Goal: Task Accomplishment & Management: Manage account settings

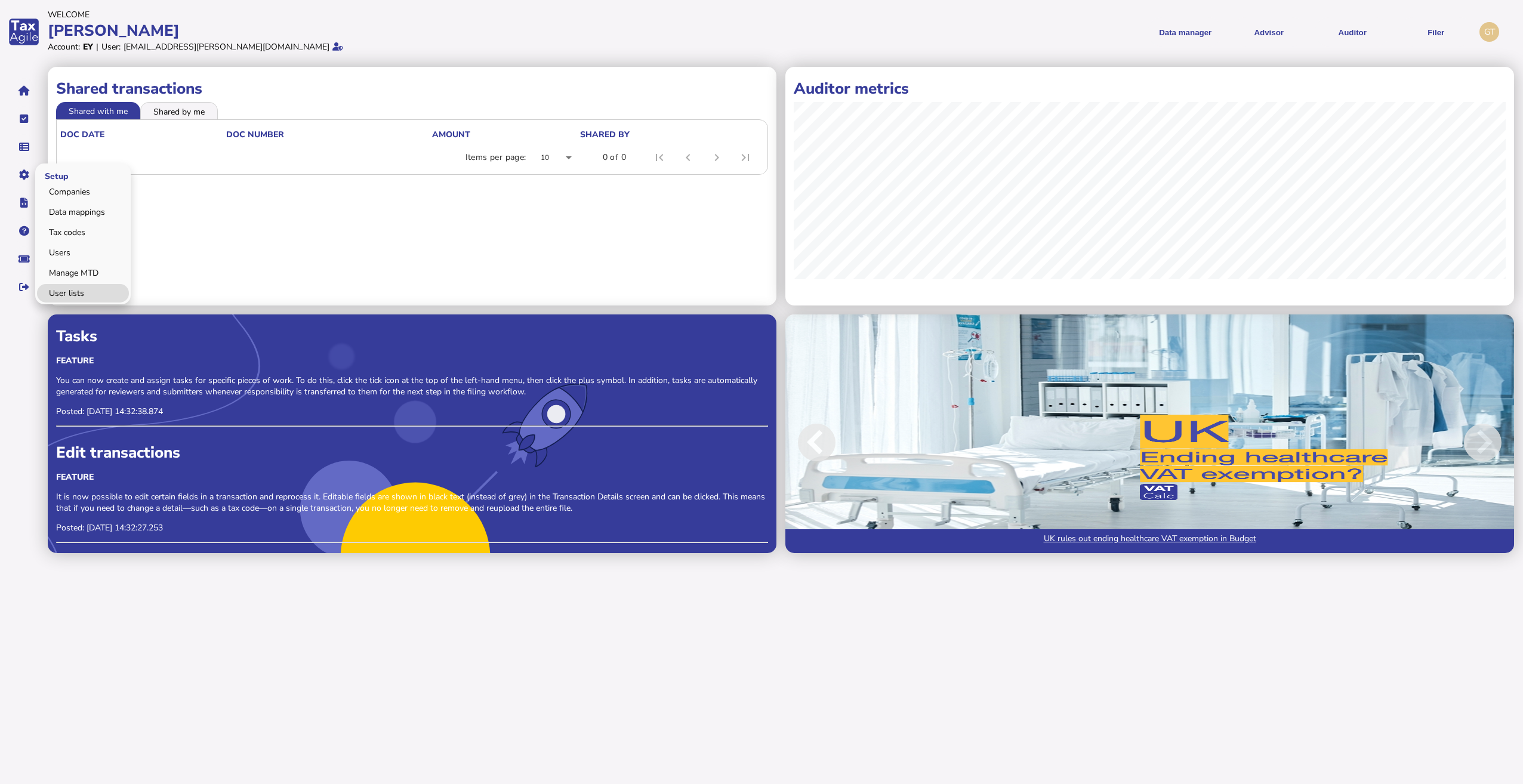
click at [55, 298] on link "User lists" at bounding box center [83, 293] width 92 height 19
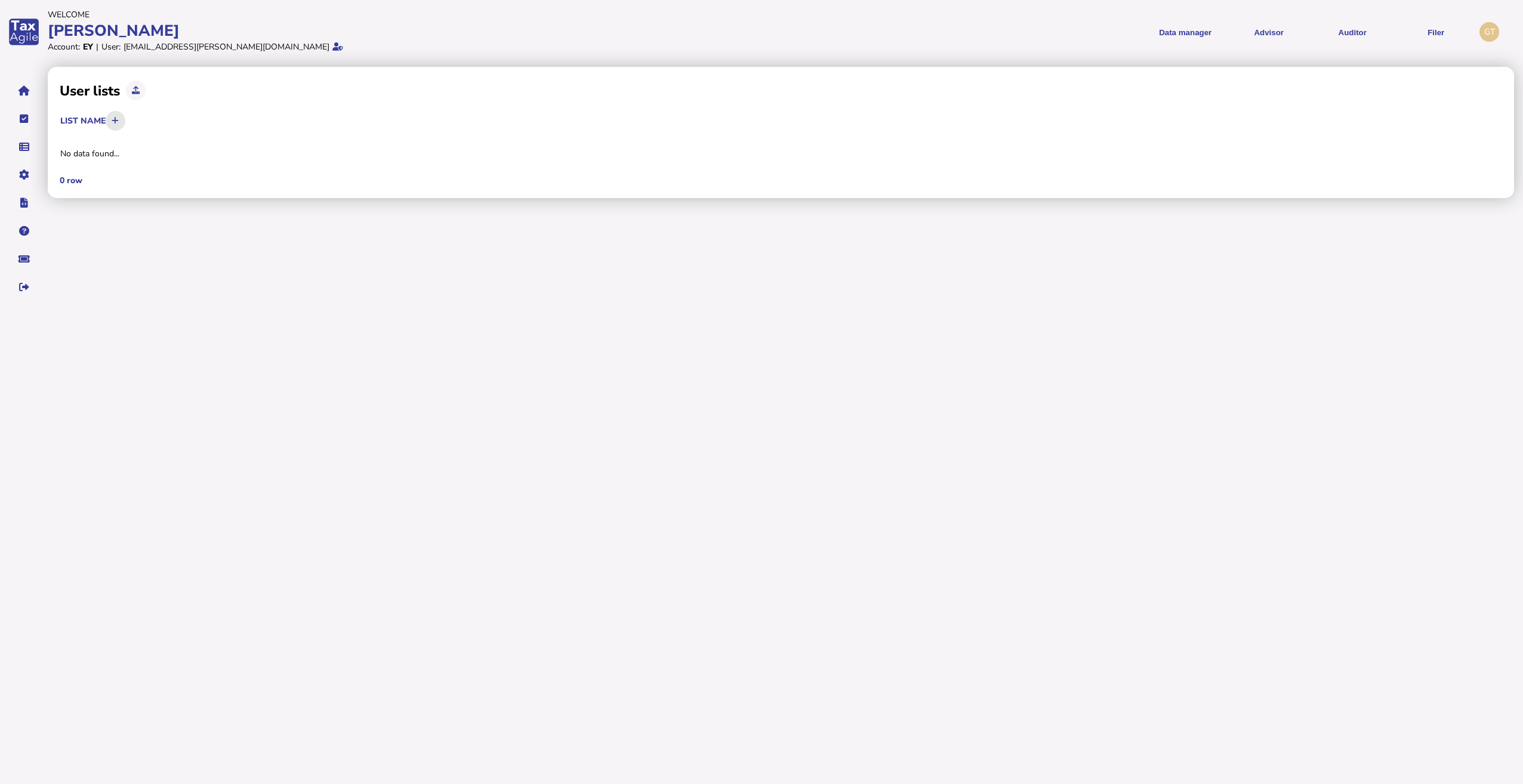
click at [119, 121] on icon at bounding box center [115, 120] width 7 height 8
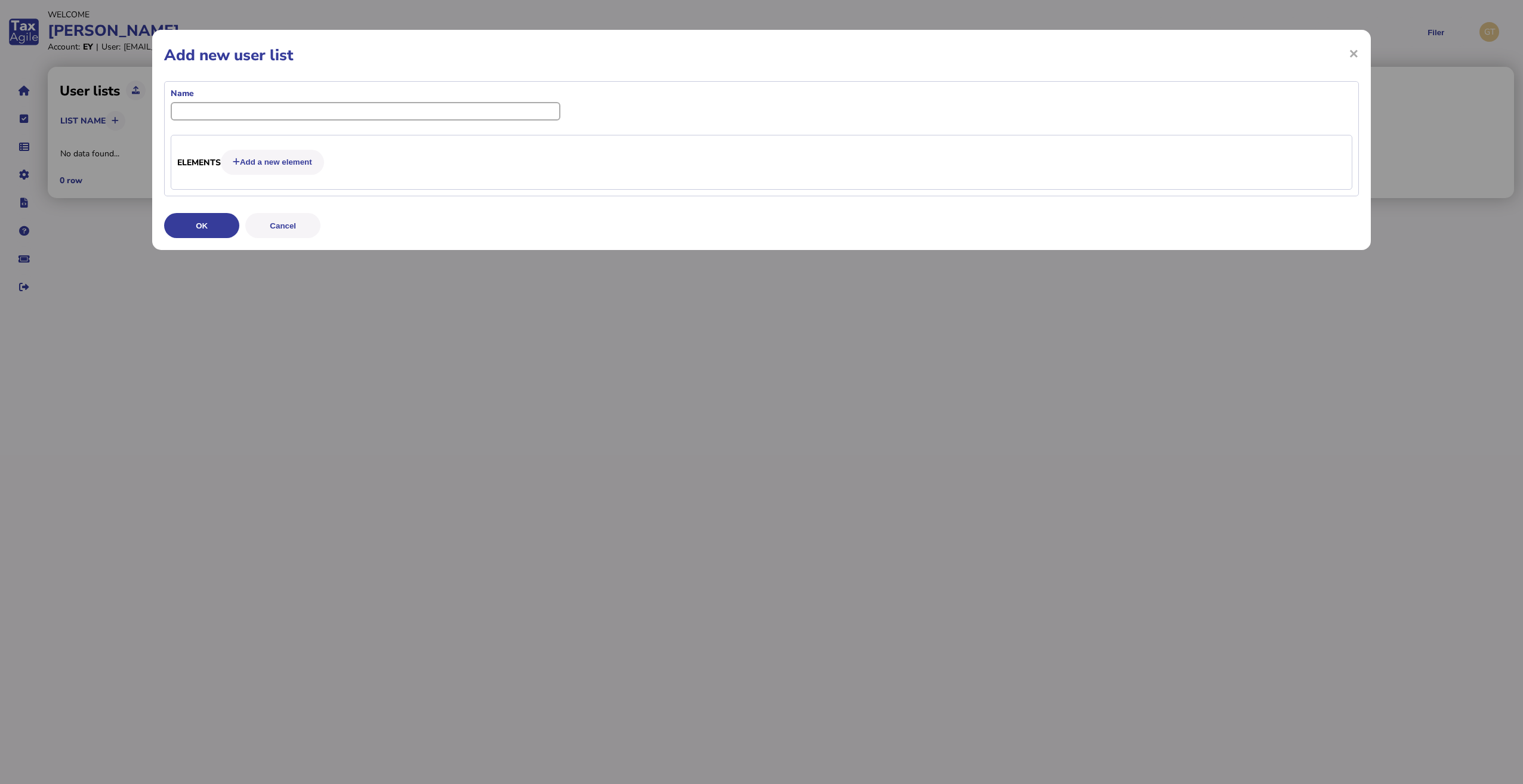
click at [213, 113] on input "input" at bounding box center [365, 111] width 390 height 19
paste input "**********"
type input "**********"
click at [272, 166] on button "Add a new element" at bounding box center [272, 162] width 103 height 25
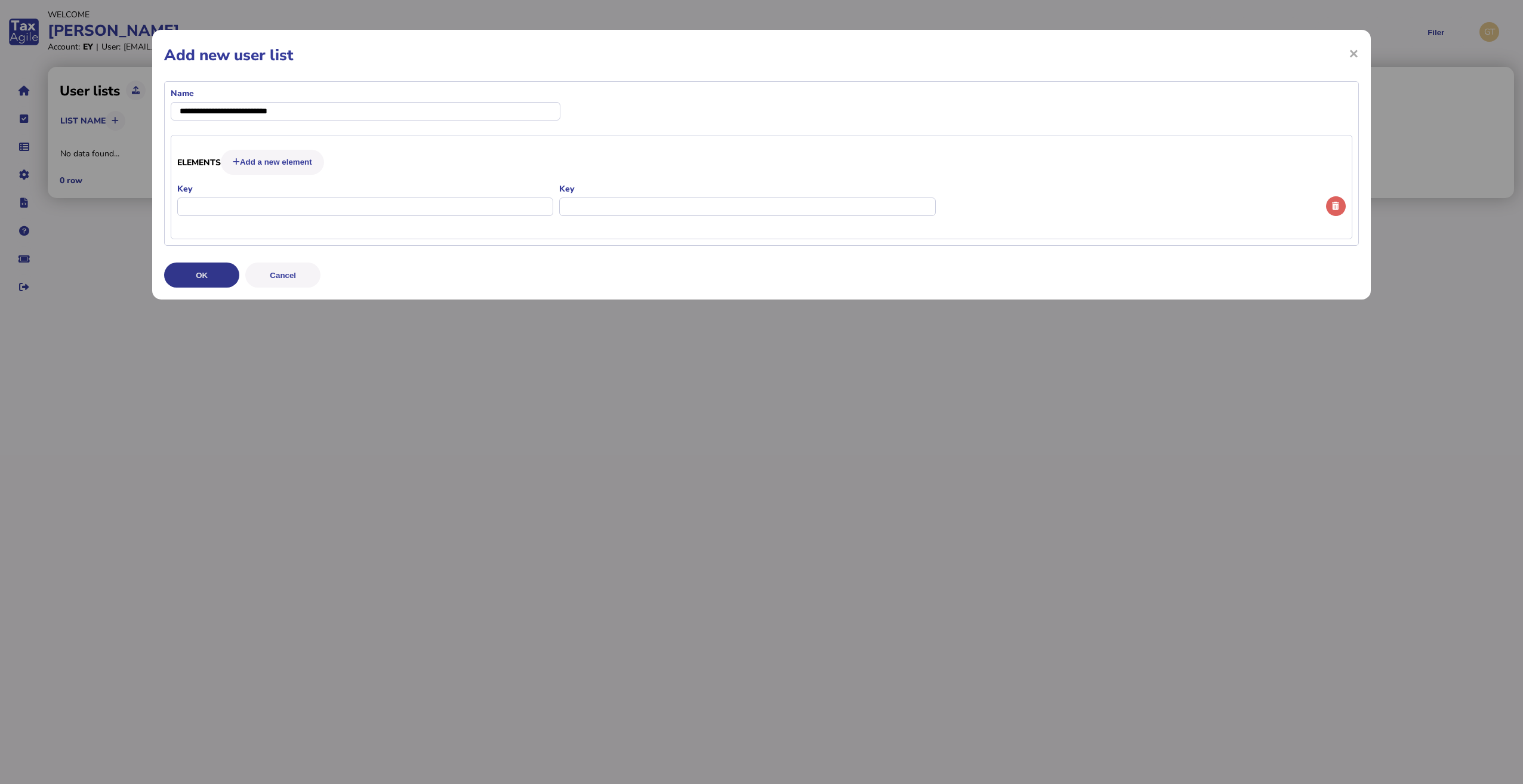
click at [206, 278] on button "OK" at bounding box center [202, 275] width 75 height 25
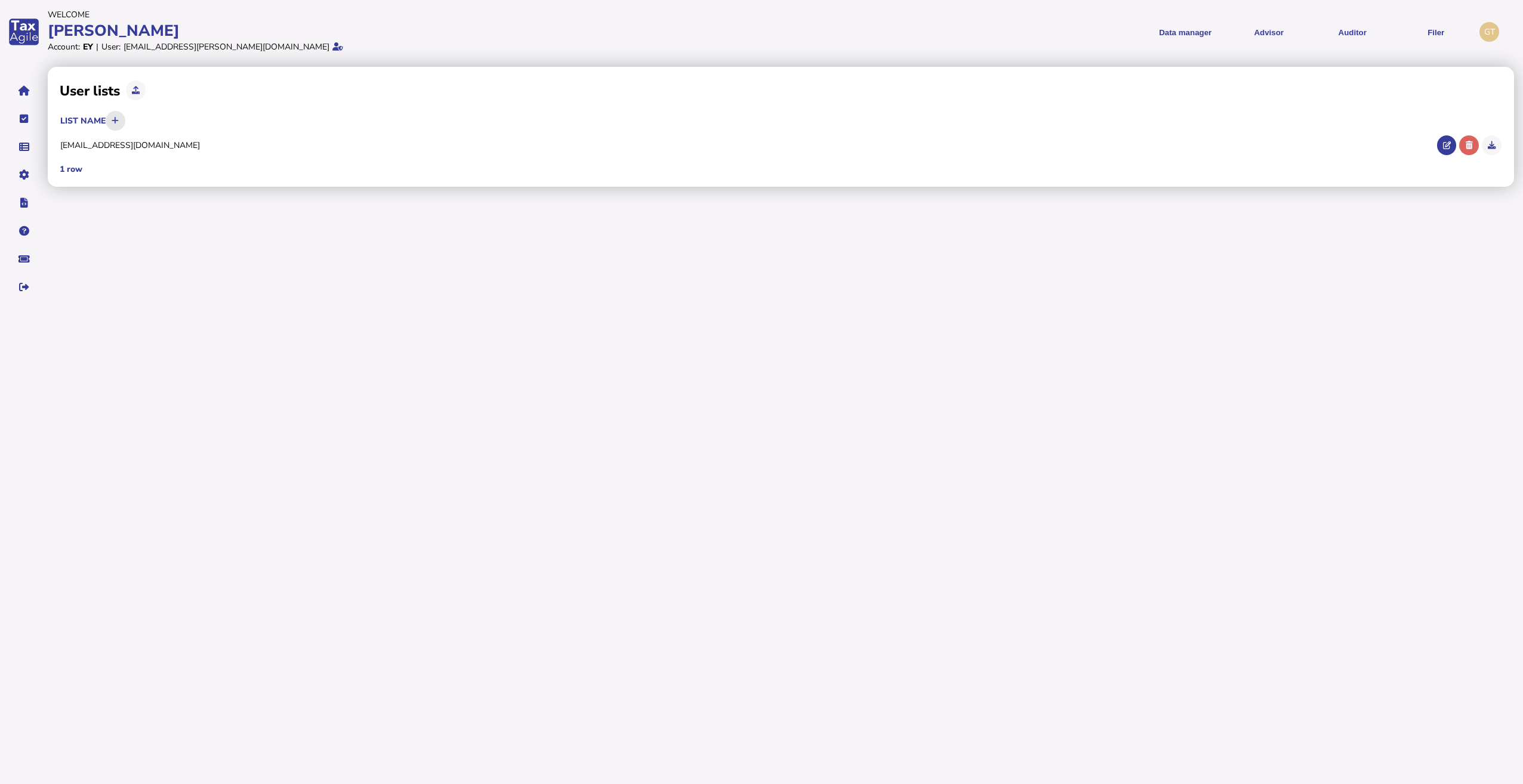
click at [115, 123] on icon at bounding box center [115, 120] width 7 height 8
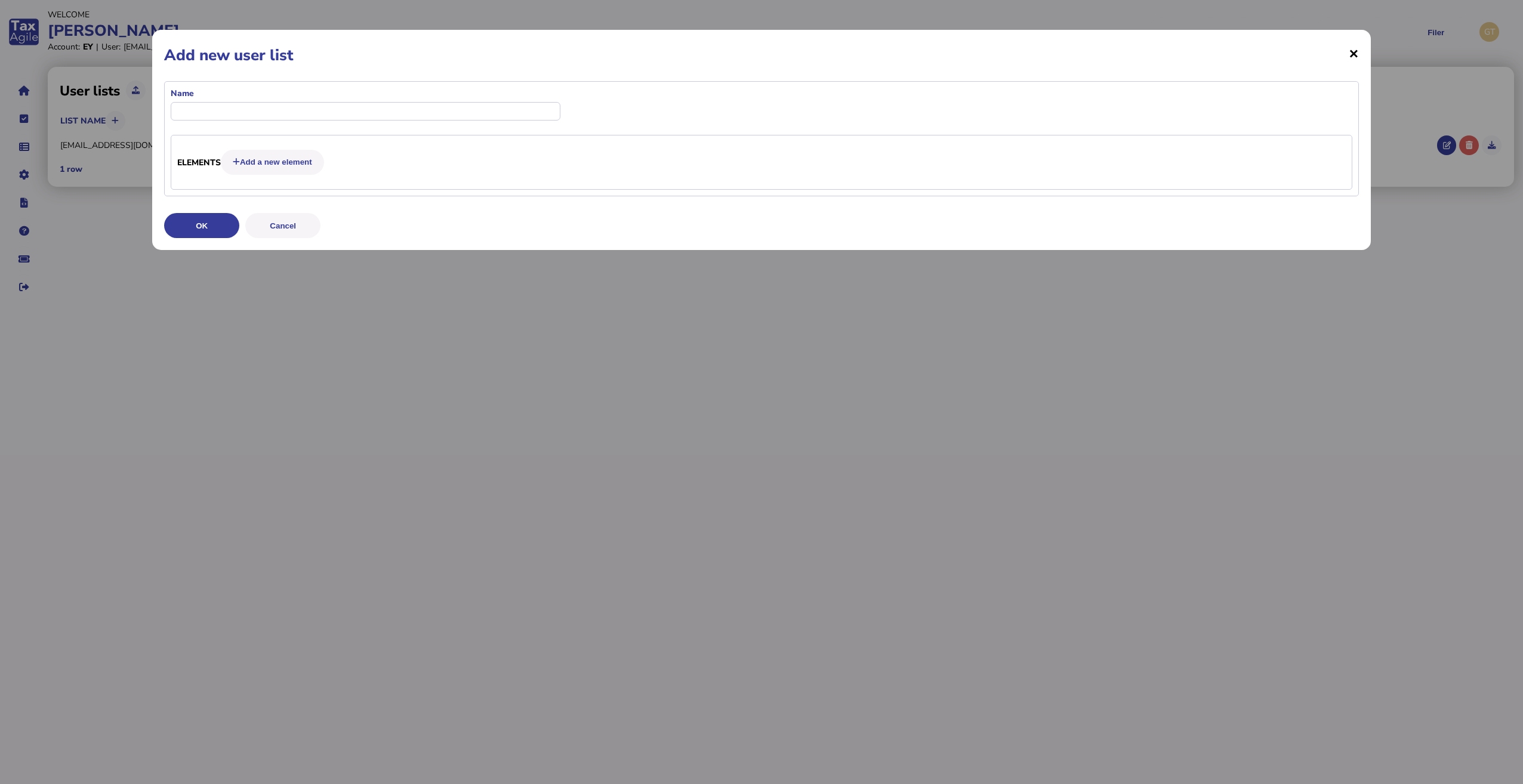
click at [1357, 56] on span "×" at bounding box center [1353, 53] width 10 height 23
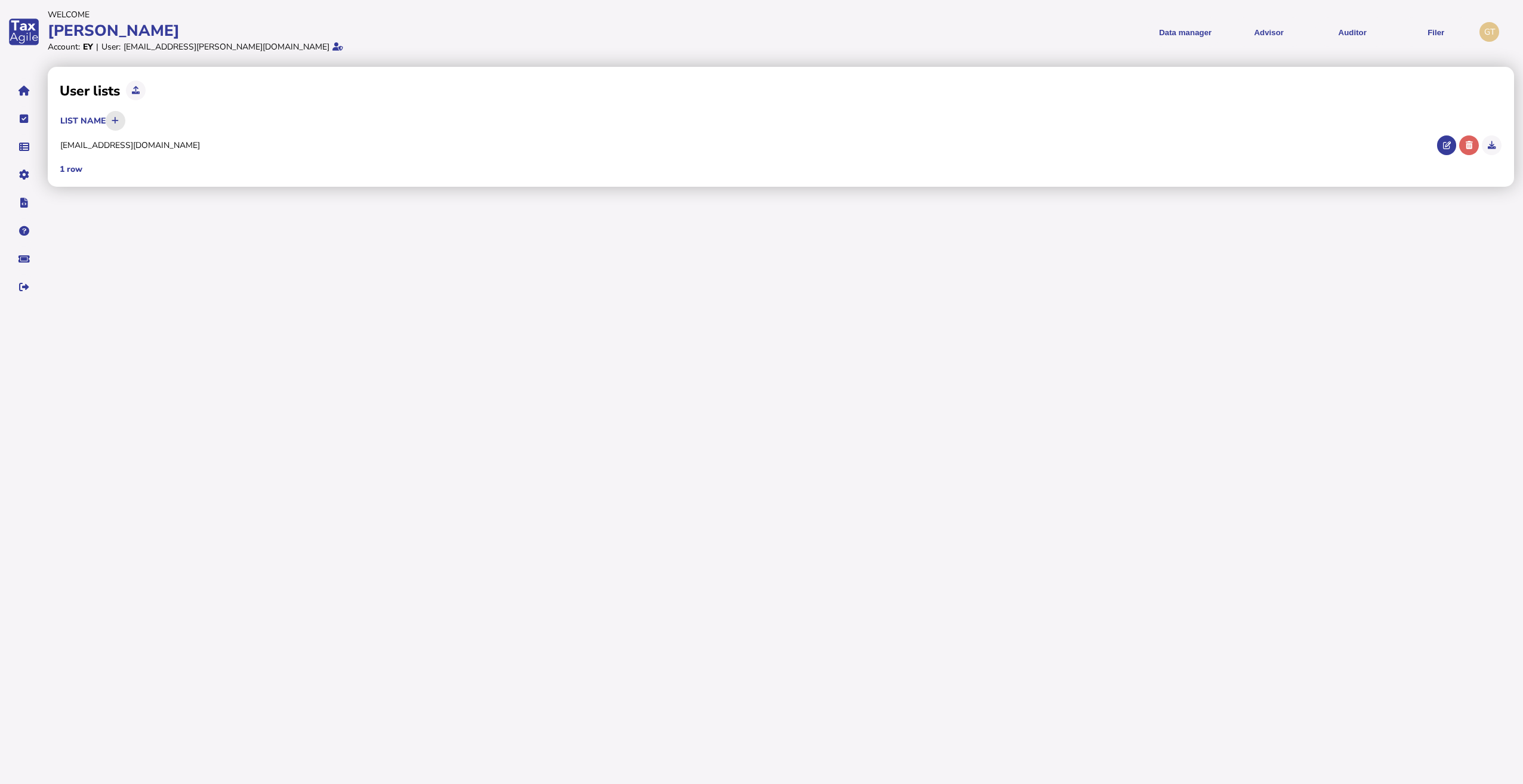
click at [119, 120] on icon at bounding box center [115, 120] width 7 height 8
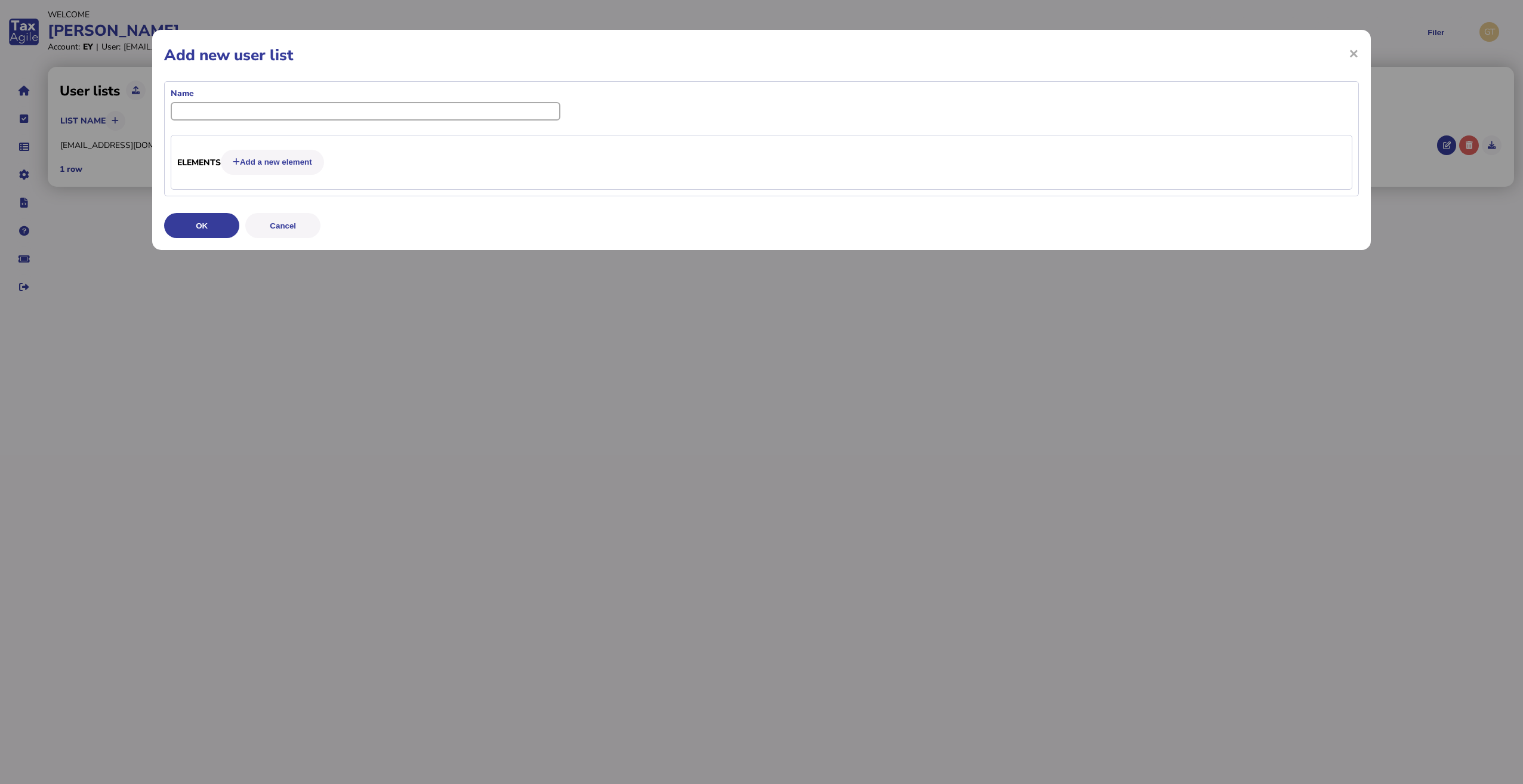
click at [262, 111] on input "input" at bounding box center [365, 111] width 390 height 19
type input "**********"
click at [213, 235] on button "OK" at bounding box center [202, 225] width 75 height 25
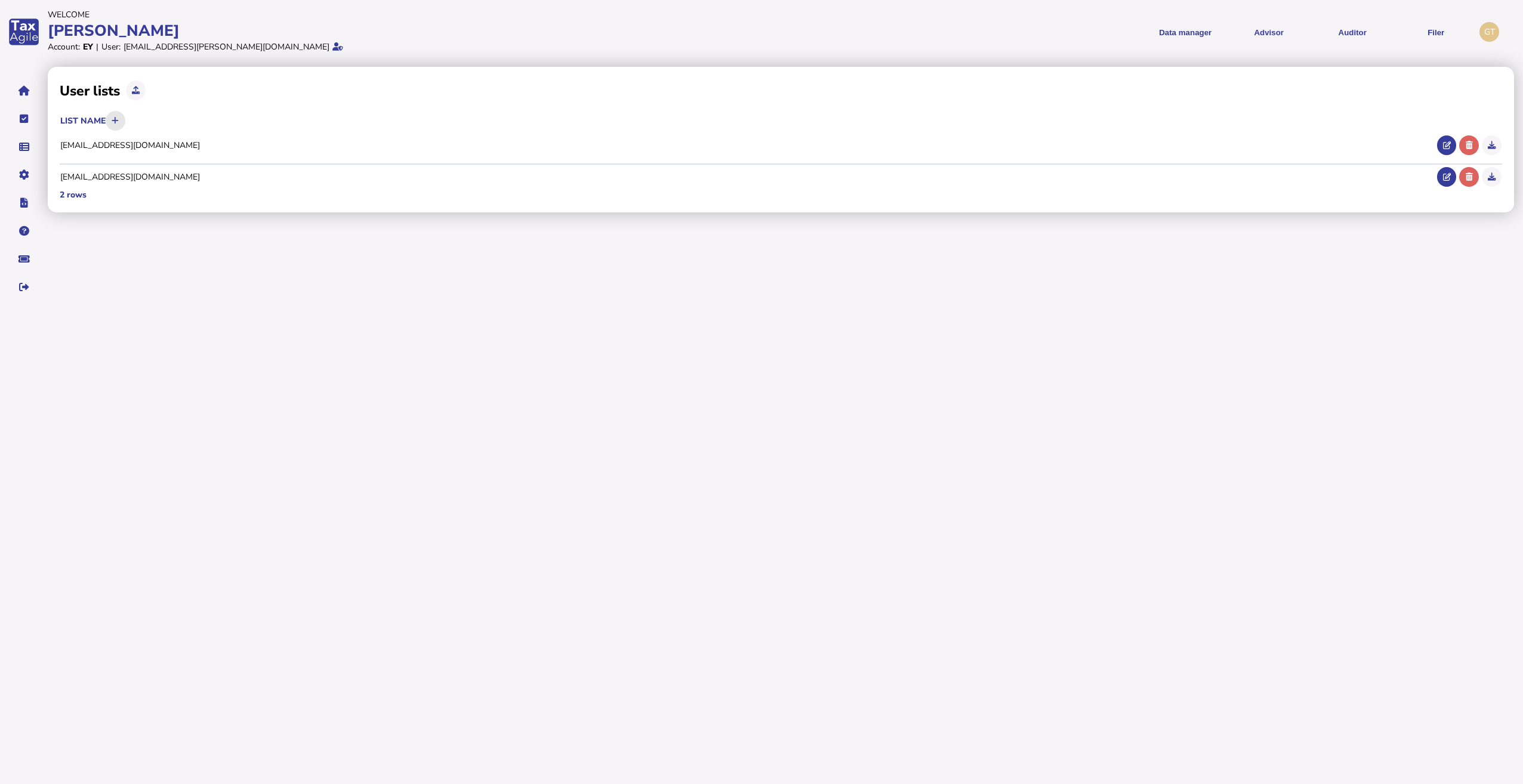
click at [119, 118] on icon at bounding box center [115, 120] width 7 height 8
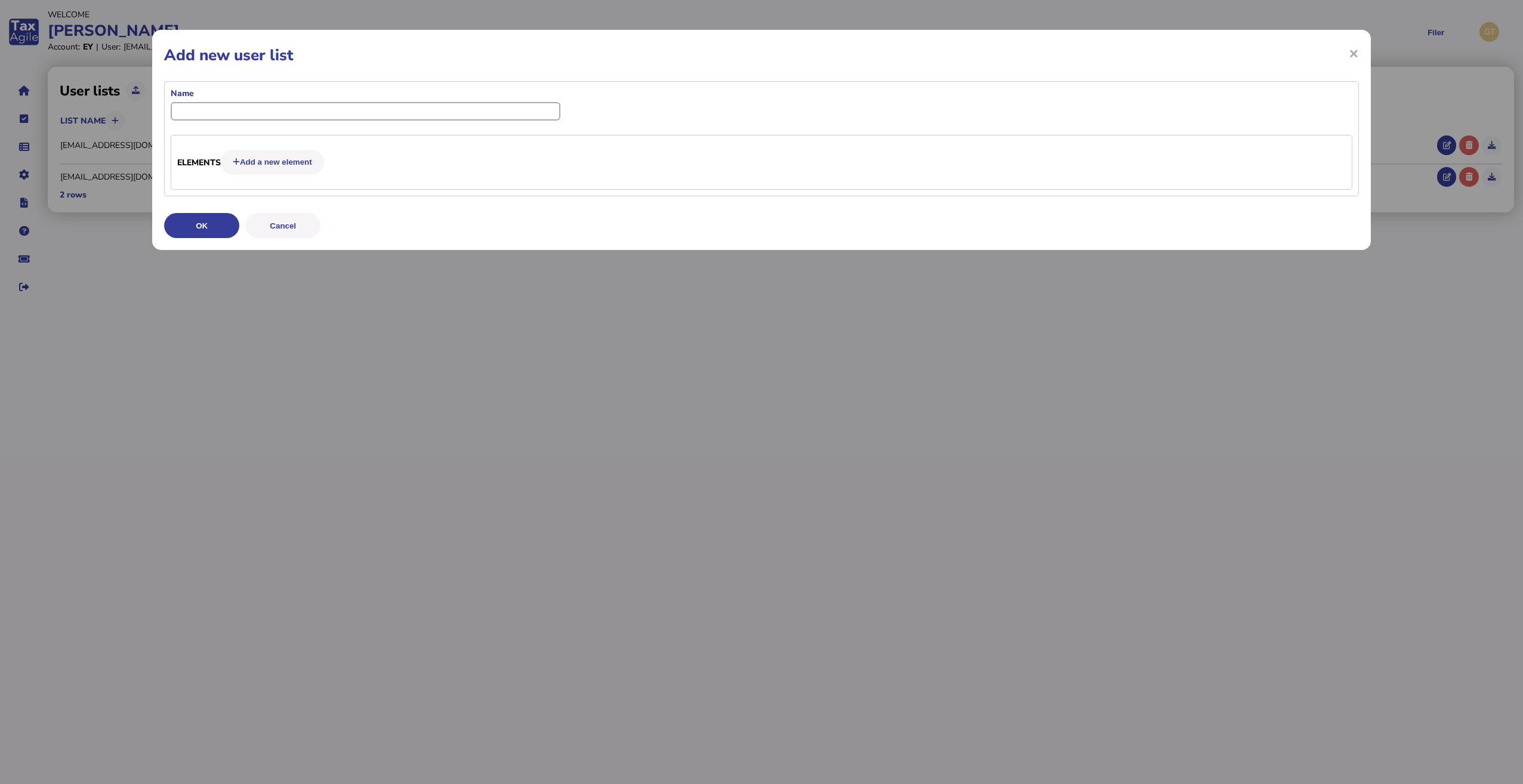
drag, startPoint x: 215, startPoint y: 104, endPoint x: 210, endPoint y: 114, distance: 11.2
click at [214, 106] on input "input" at bounding box center [365, 111] width 390 height 19
paste input "**********"
click at [209, 223] on button "OK" at bounding box center [202, 225] width 75 height 25
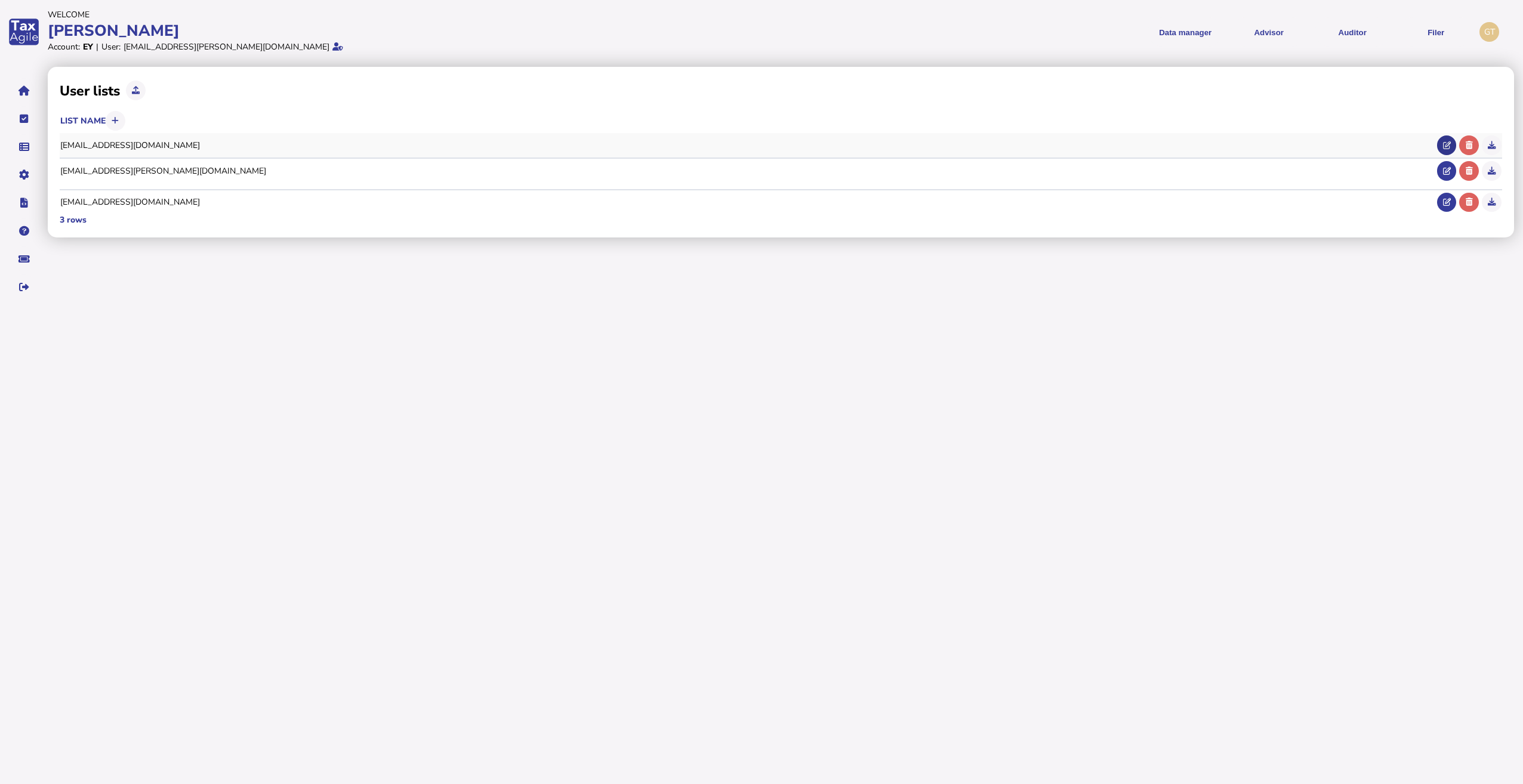
click at [1450, 150] on button at bounding box center [1446, 145] width 19 height 19
type input "**********"
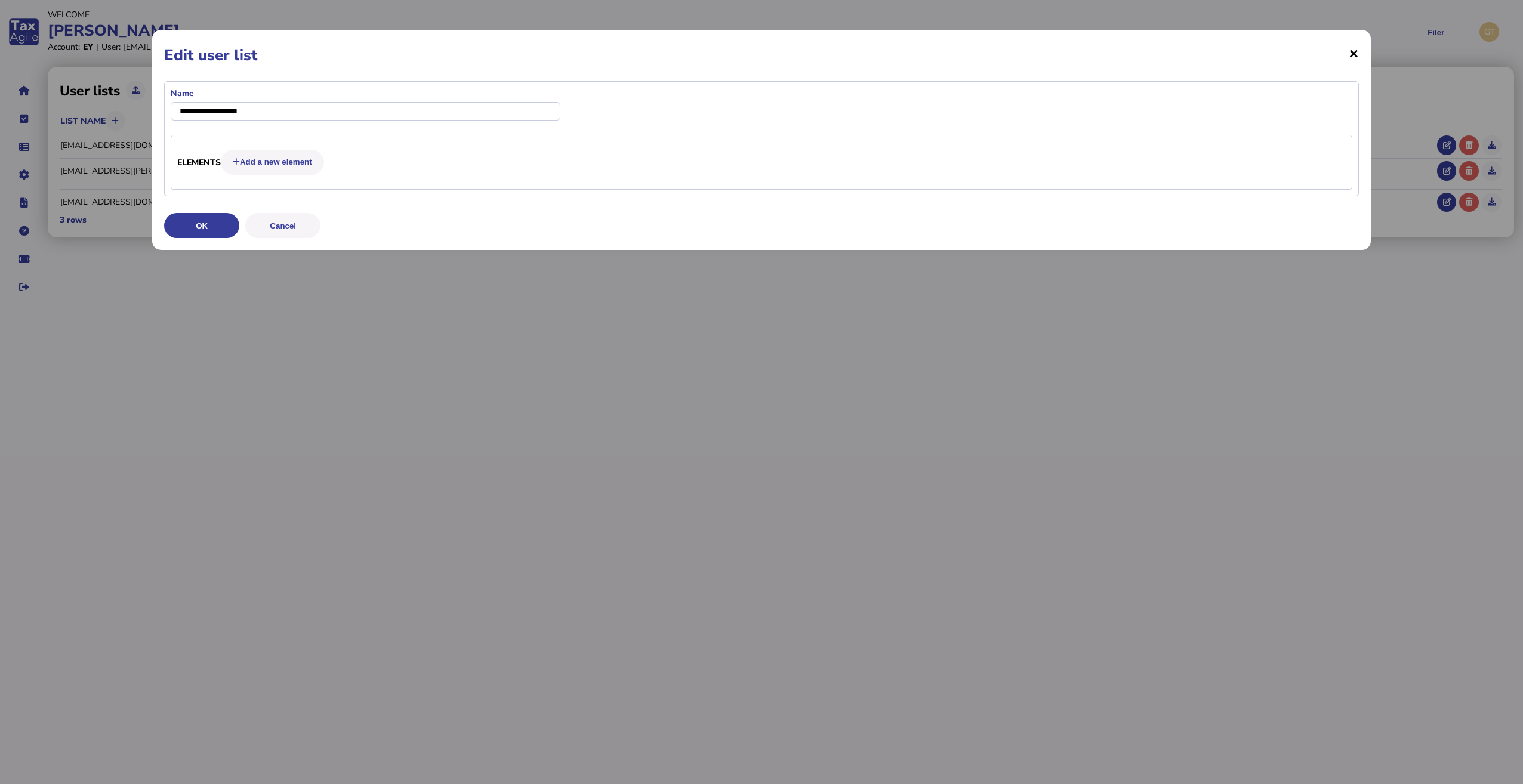
click at [1350, 60] on span "×" at bounding box center [1353, 53] width 10 height 23
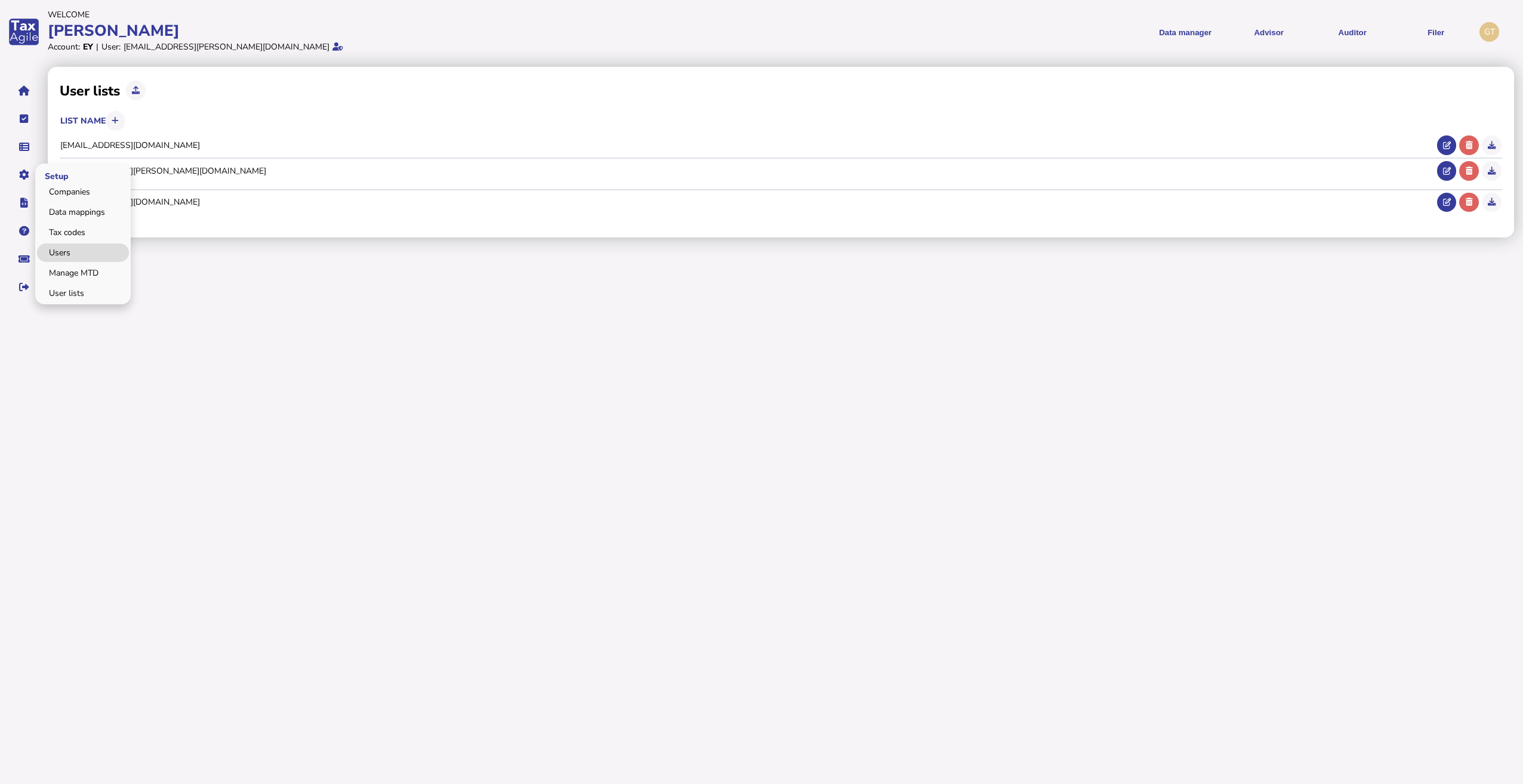
click at [67, 255] on link "Users" at bounding box center [83, 253] width 92 height 19
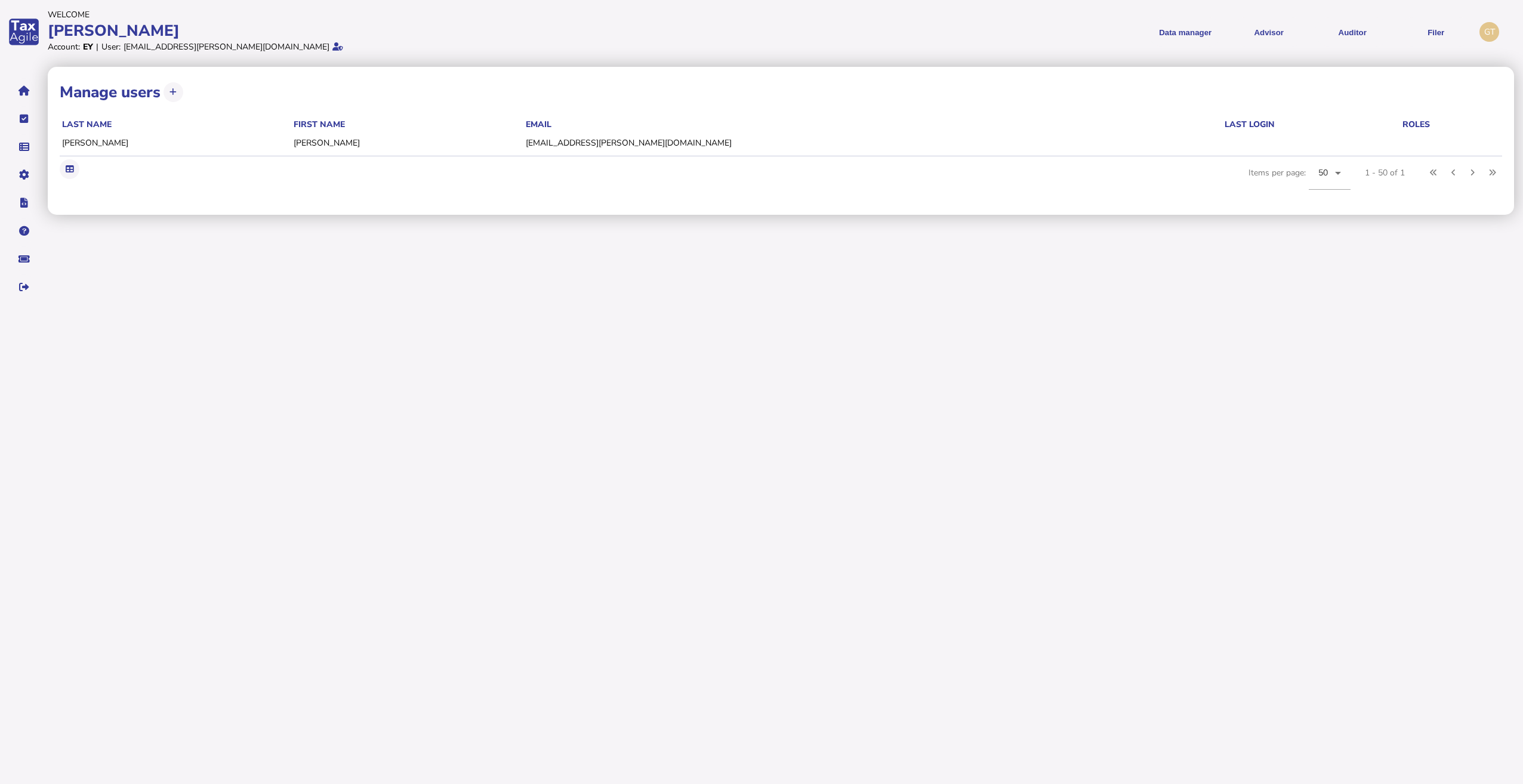
click at [598, 308] on html "Welcome [PERSON_NAME] Account: EY | User: [EMAIL_ADDRESS][PERSON_NAME][DOMAIN_N…" at bounding box center [761, 154] width 1523 height 308
click at [79, 258] on link "Users" at bounding box center [83, 253] width 92 height 19
click at [174, 93] on icon at bounding box center [173, 92] width 7 height 8
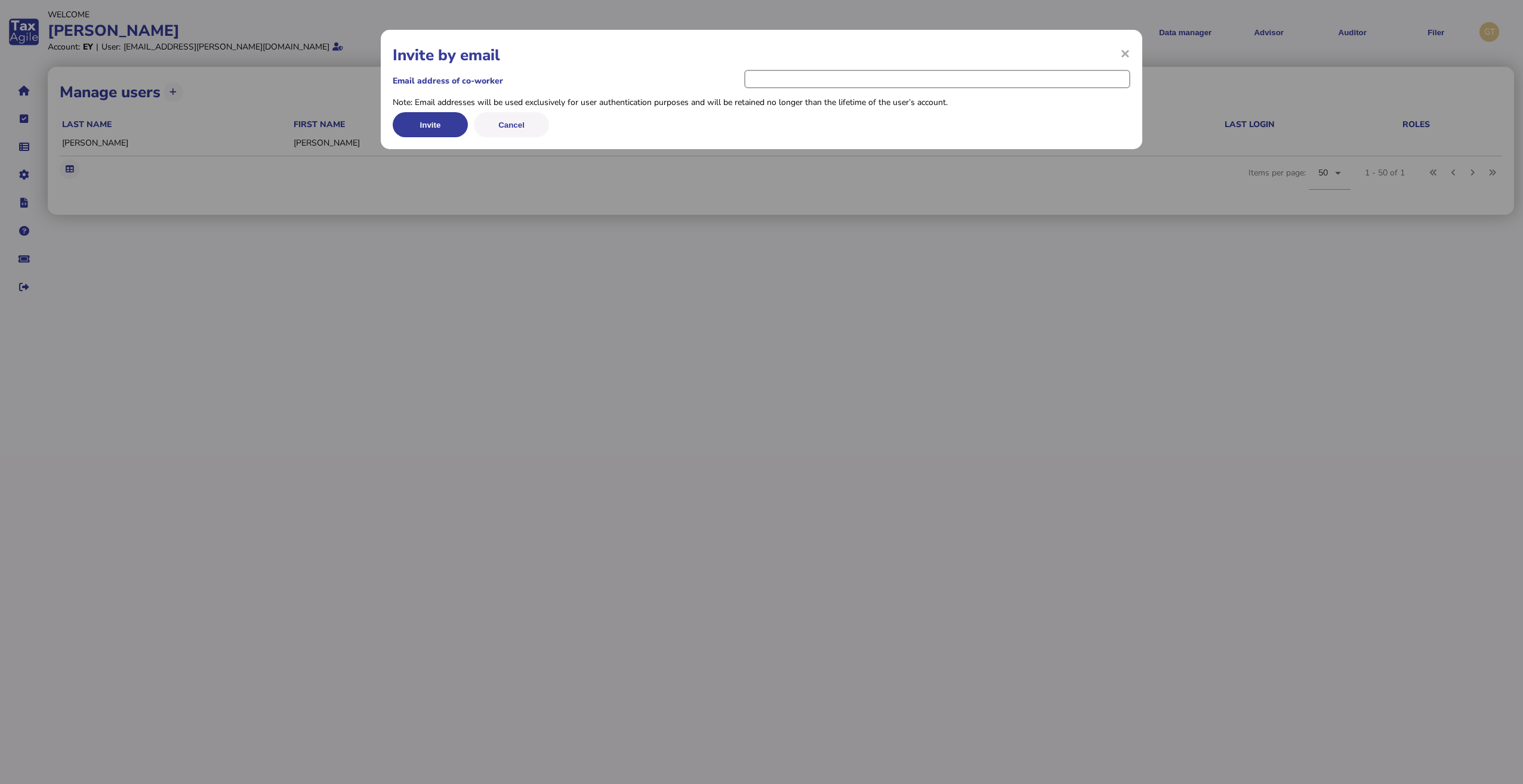
click at [830, 81] on input "email" at bounding box center [937, 79] width 386 height 19
click at [770, 83] on input "email" at bounding box center [937, 79] width 386 height 19
paste input "**********"
type input "**********"
click at [430, 123] on button "Invite" at bounding box center [430, 125] width 75 height 25
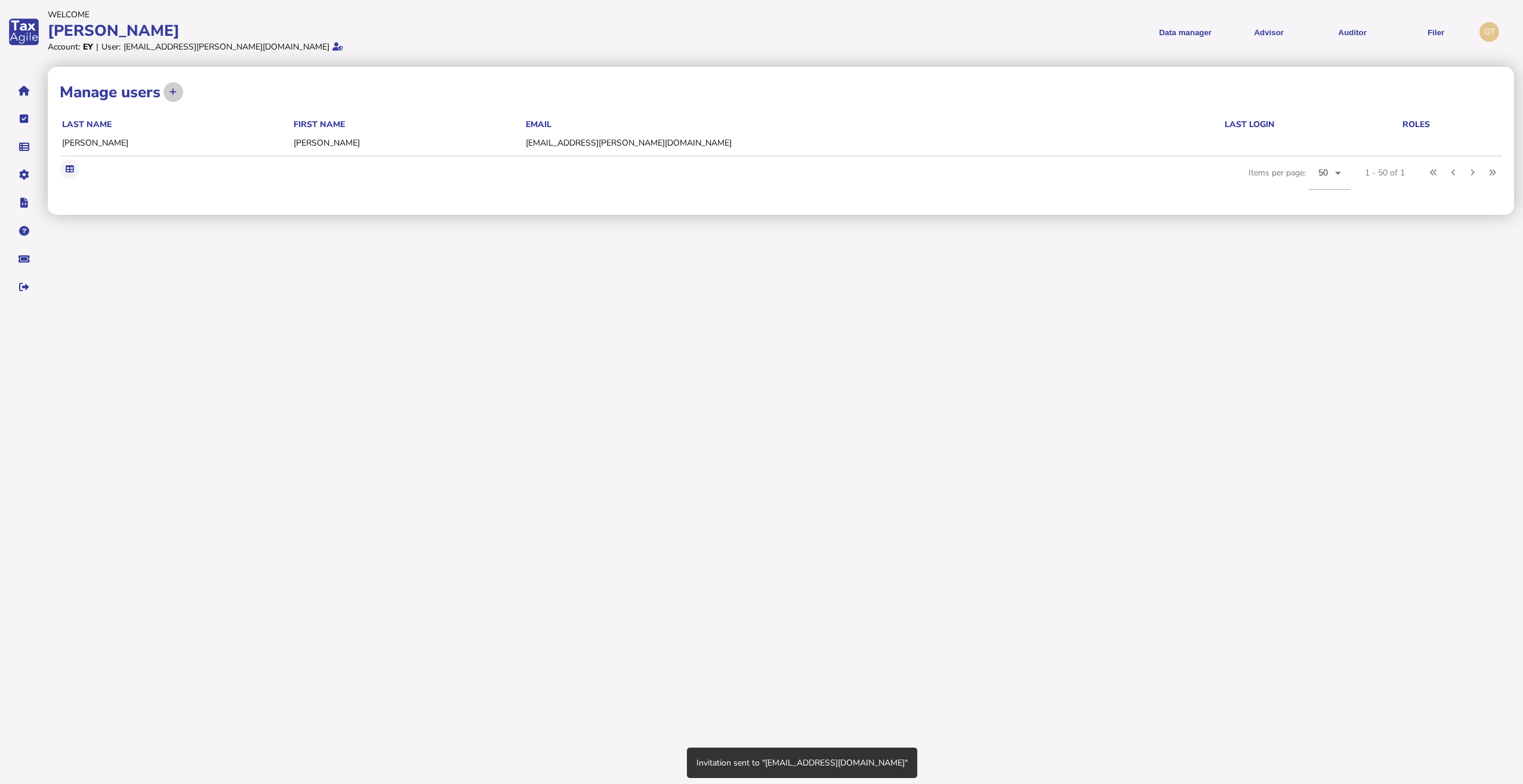
click at [180, 97] on button at bounding box center [173, 92] width 19 height 19
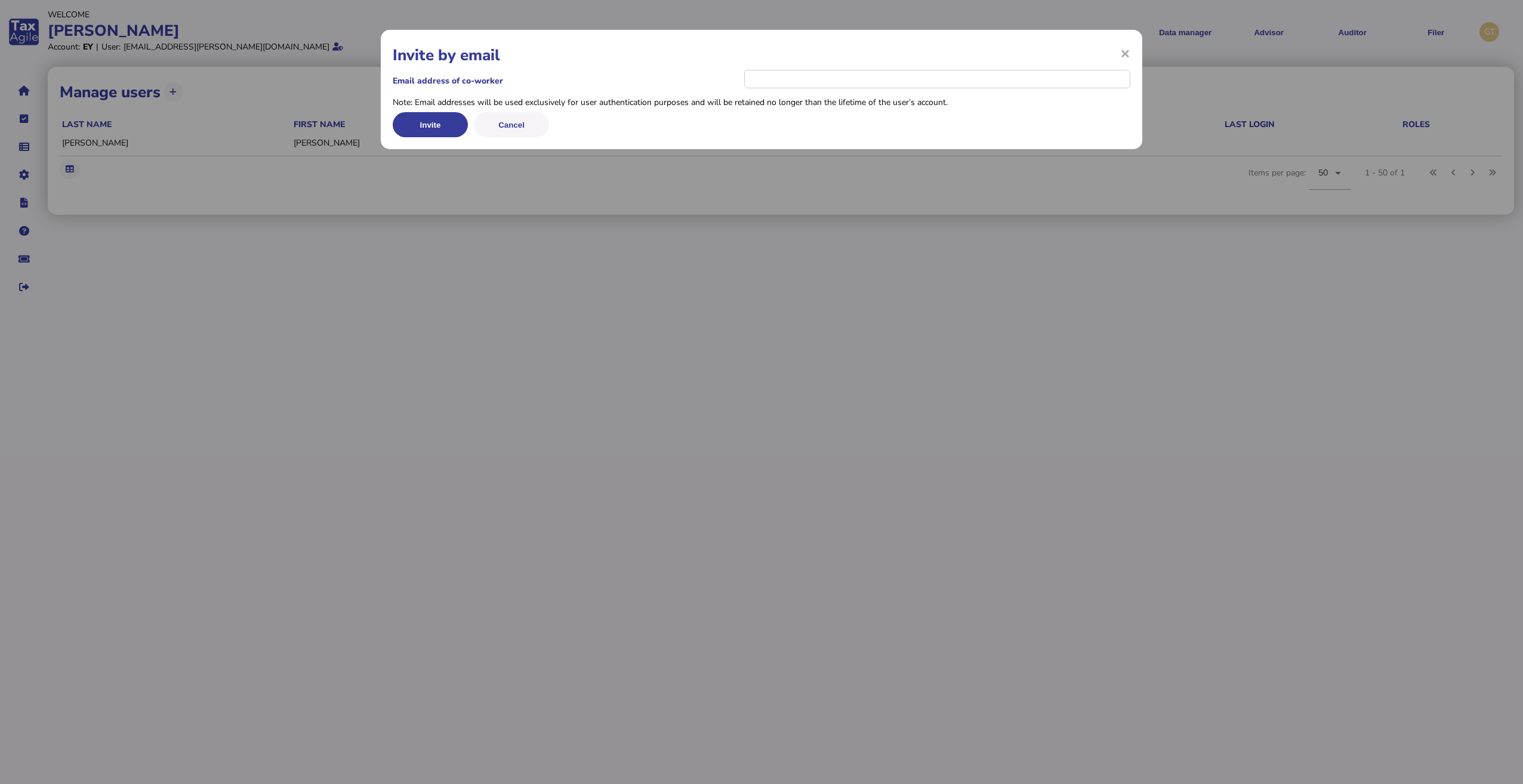
click at [1340, 173] on div "× Invite by email Email address of co-worker Note: Email addresses will be used…" at bounding box center [761, 392] width 1523 height 784
click at [772, 74] on input "email" at bounding box center [937, 79] width 386 height 19
paste input "**********"
click at [436, 125] on button "Invite" at bounding box center [430, 125] width 75 height 25
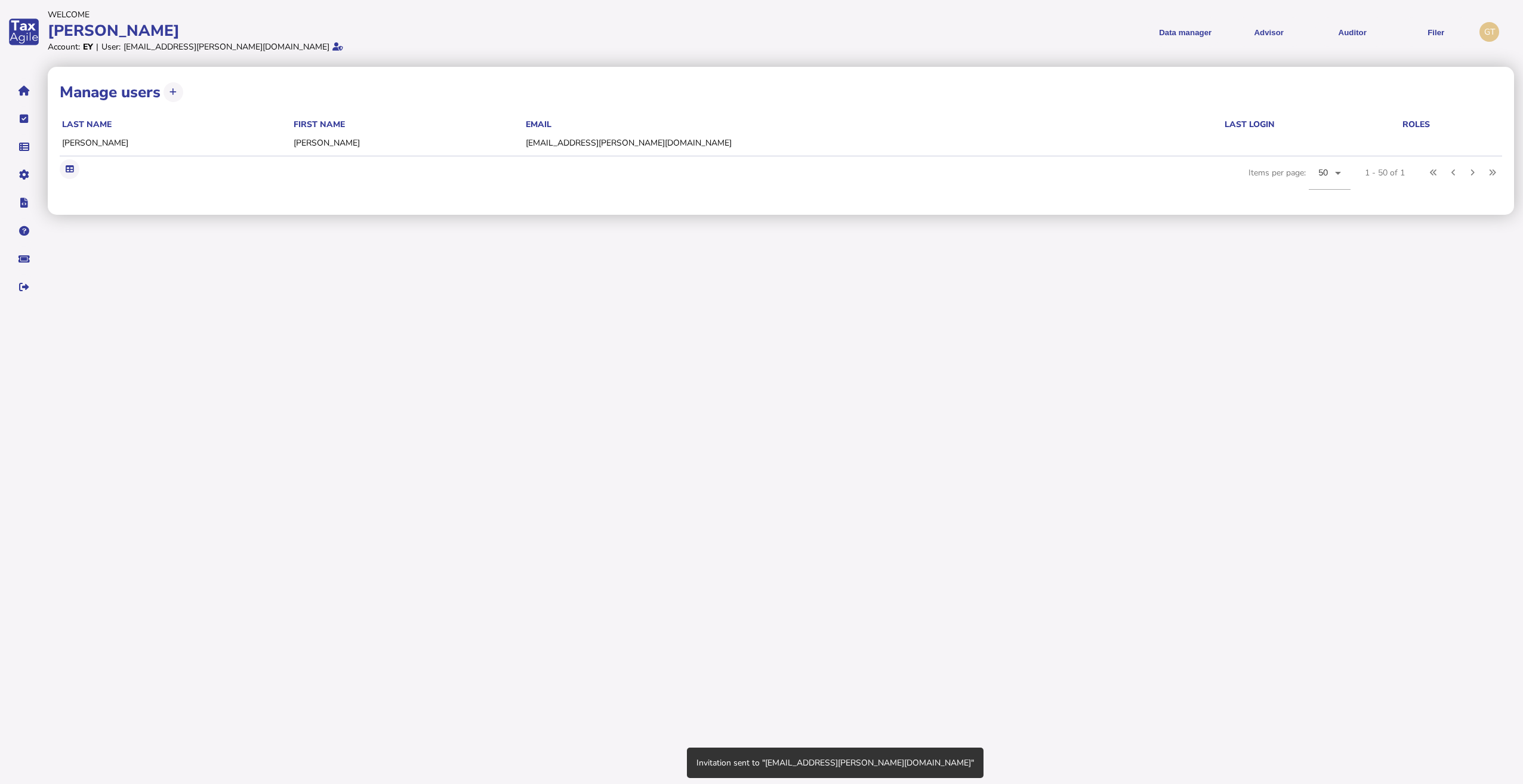
click at [115, 95] on h1 "Manage users" at bounding box center [110, 93] width 101 height 21
click at [117, 202] on app-ta-table-server-pagination "last name first name email last login roles [PERSON_NAME] [PERSON_NAME][EMAIL_A…" at bounding box center [781, 161] width 1442 height 85
click at [69, 170] on icon at bounding box center [69, 169] width 8 height 8
drag, startPoint x: 190, startPoint y: 447, endPoint x: 185, endPoint y: 440, distance: 8.6
click at [189, 308] on html "Welcome [PERSON_NAME] Account: EY | User: [EMAIL_ADDRESS][PERSON_NAME][DOMAIN_N…" at bounding box center [761, 154] width 1523 height 308
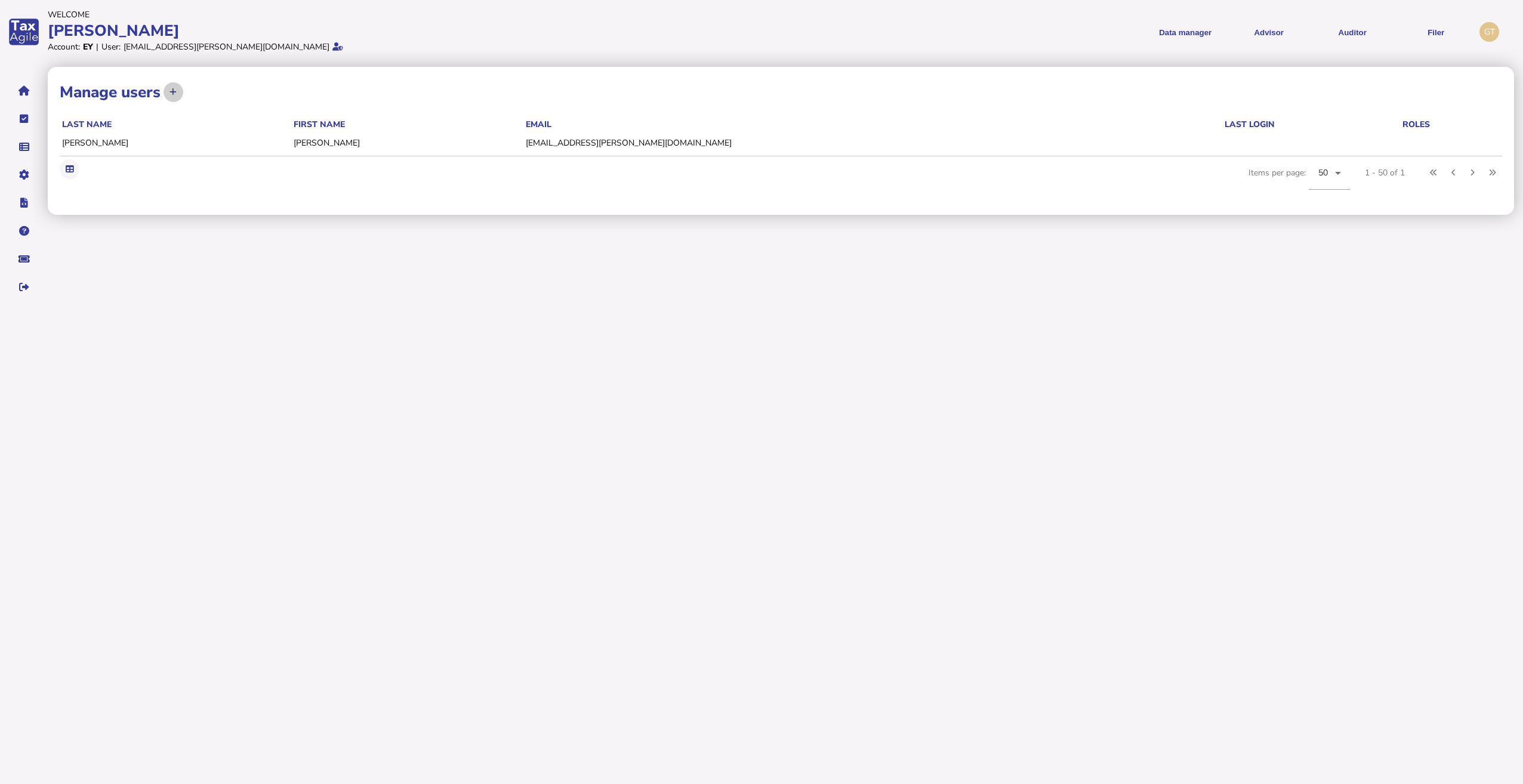
click at [171, 91] on icon at bounding box center [173, 92] width 7 height 8
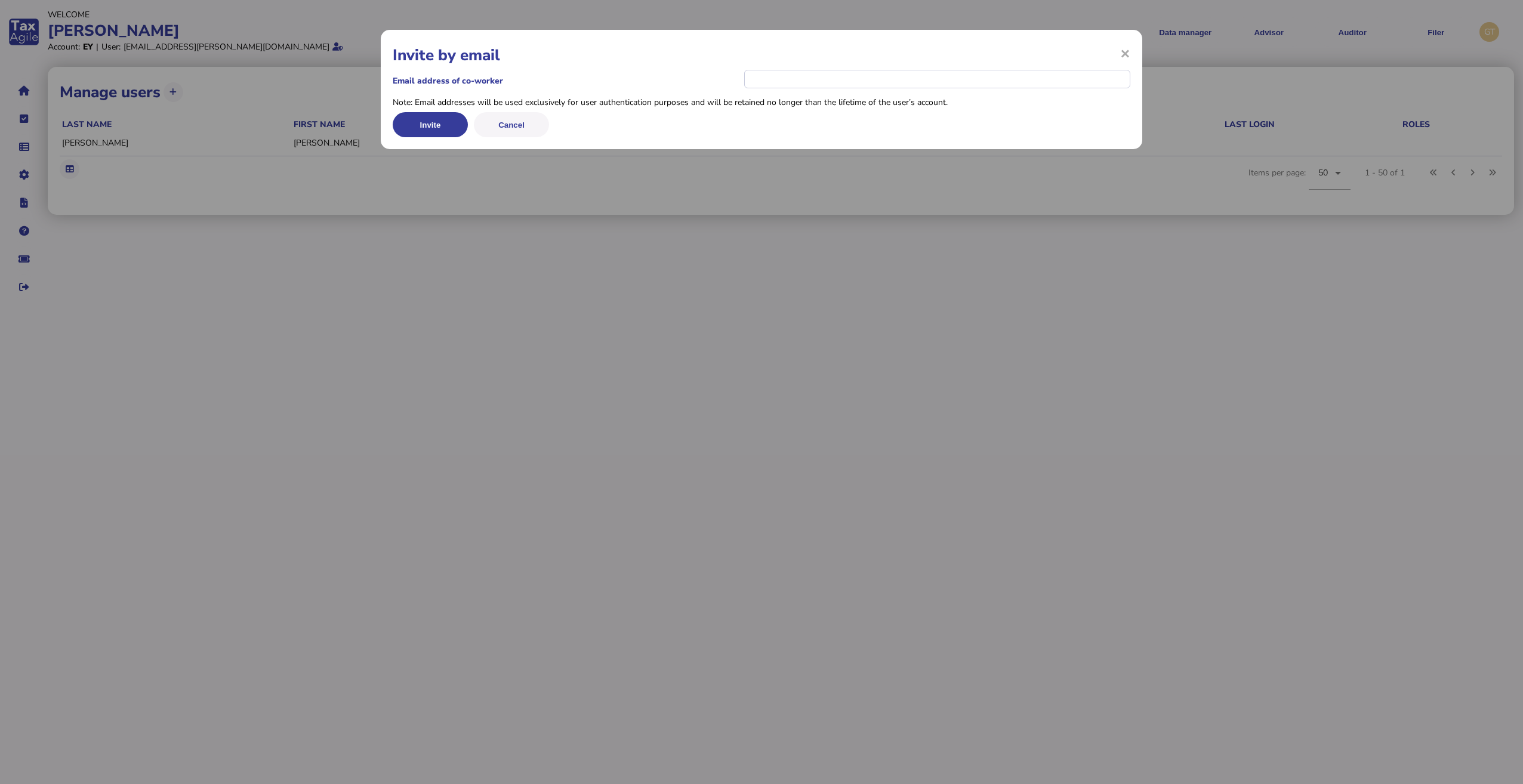
click at [550, 373] on div "× Invite by email Email address of co-worker Note: Email addresses will be used…" at bounding box center [761, 392] width 1523 height 784
drag, startPoint x: 217, startPoint y: 588, endPoint x: 214, endPoint y: 581, distance: 7.6
click at [217, 584] on div "× Invite by email Email address of co-worker Note: Email addresses will be used…" at bounding box center [761, 392] width 1523 height 784
click at [1122, 58] on span "×" at bounding box center [1125, 53] width 10 height 23
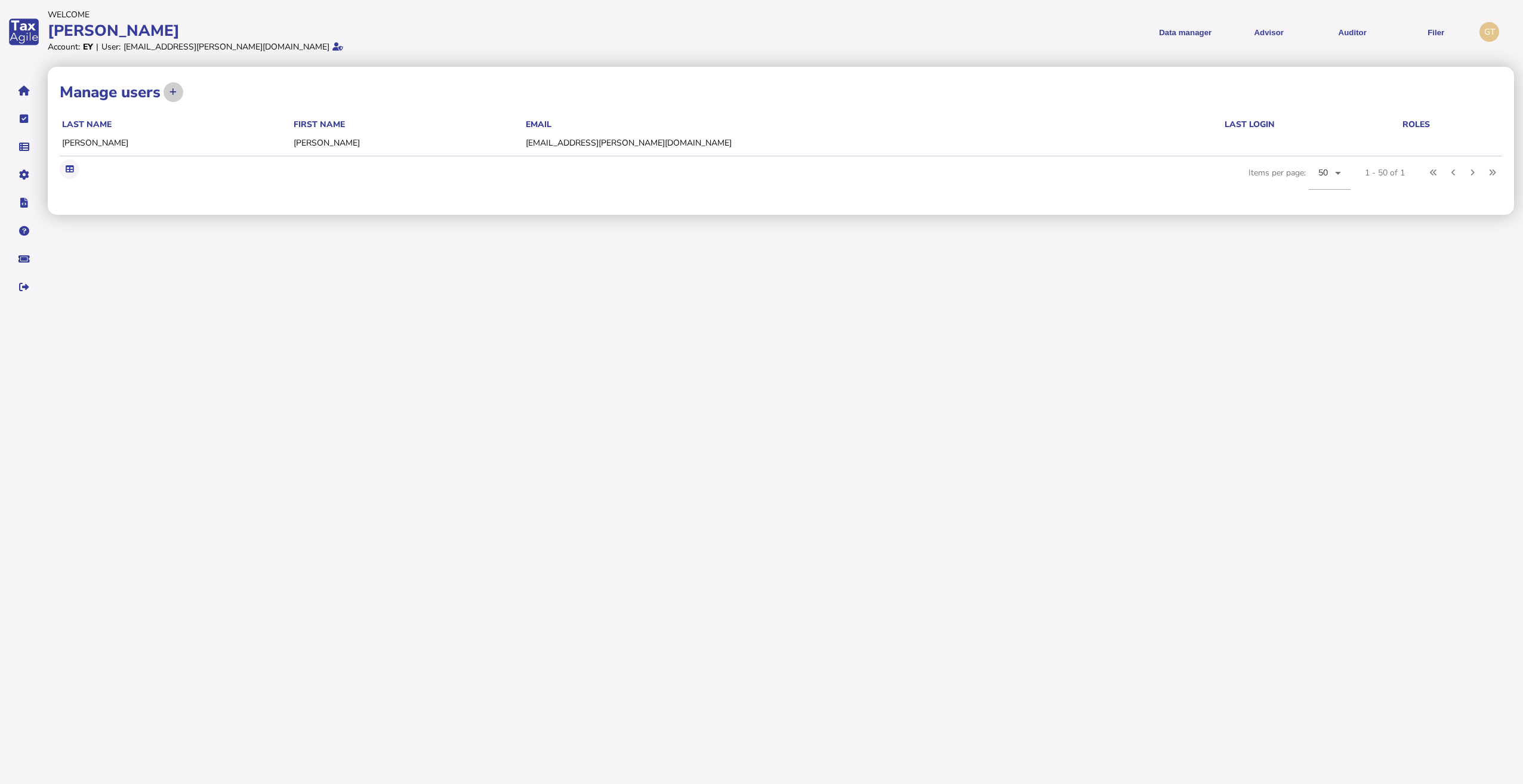
click at [174, 92] on icon at bounding box center [173, 92] width 7 height 8
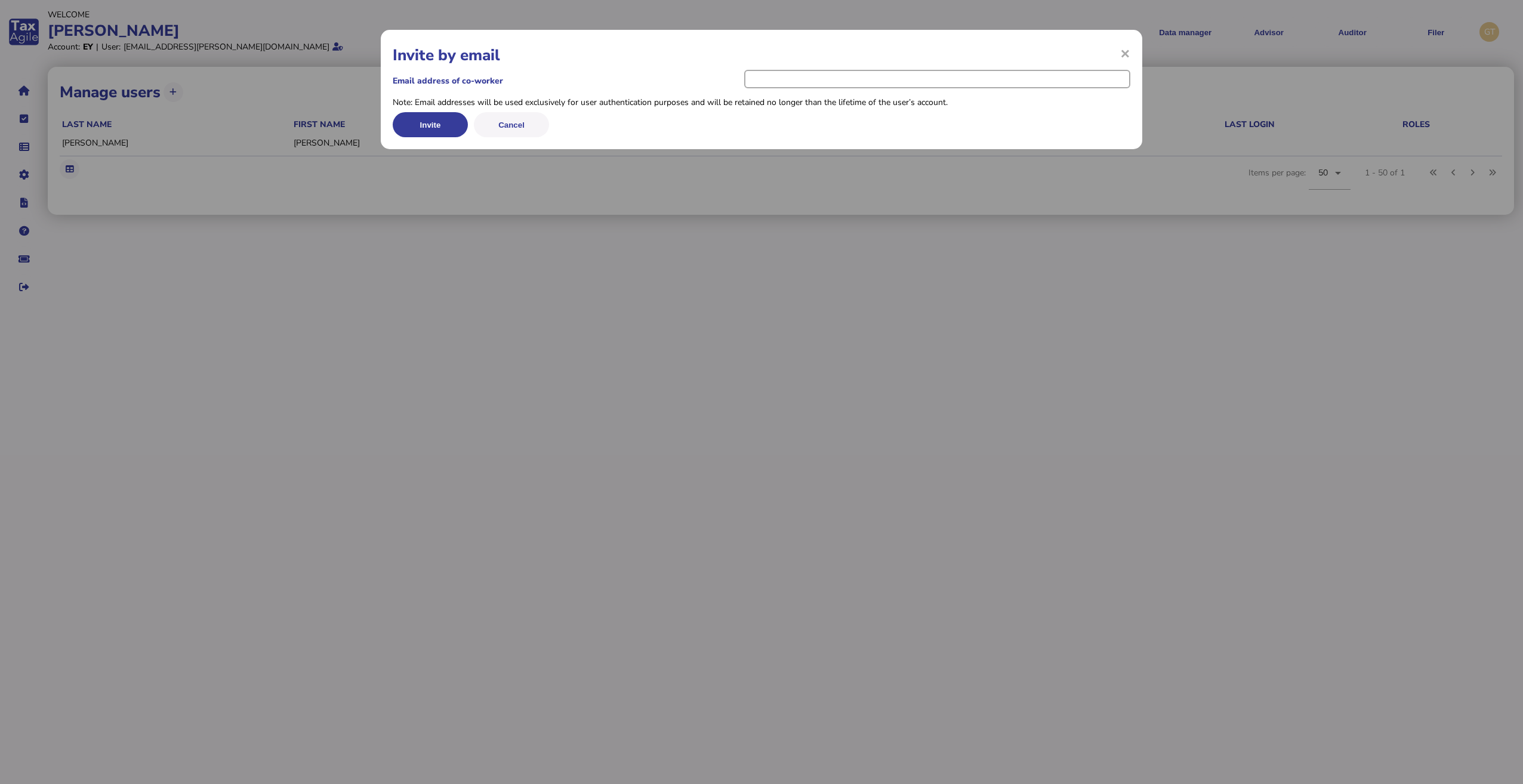
click at [790, 79] on input "email" at bounding box center [937, 79] width 386 height 19
type input "**********"
click at [516, 128] on button "Cancel" at bounding box center [511, 125] width 75 height 25
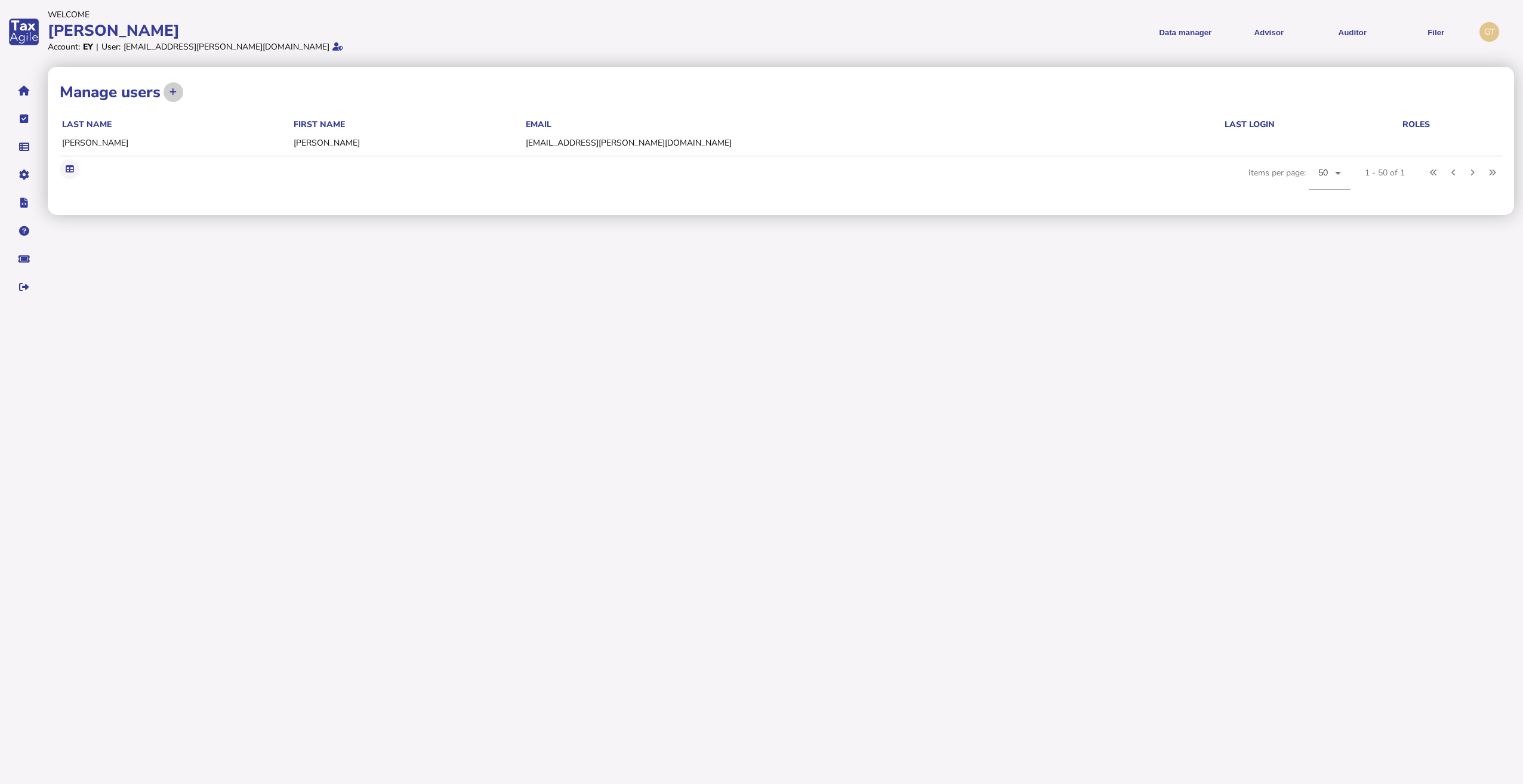
click at [174, 96] on icon at bounding box center [173, 92] width 7 height 8
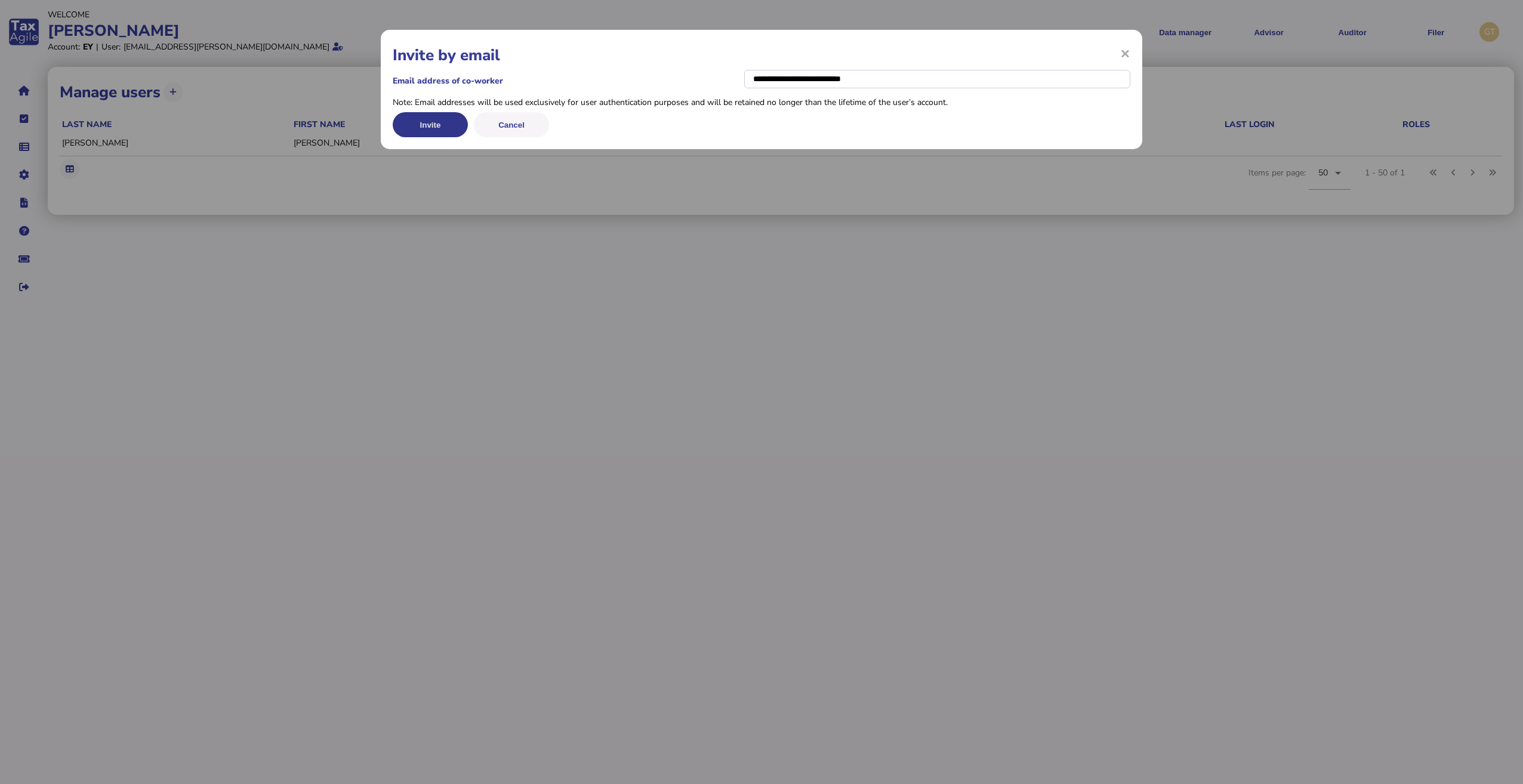
click at [438, 127] on button "Invite" at bounding box center [430, 125] width 75 height 25
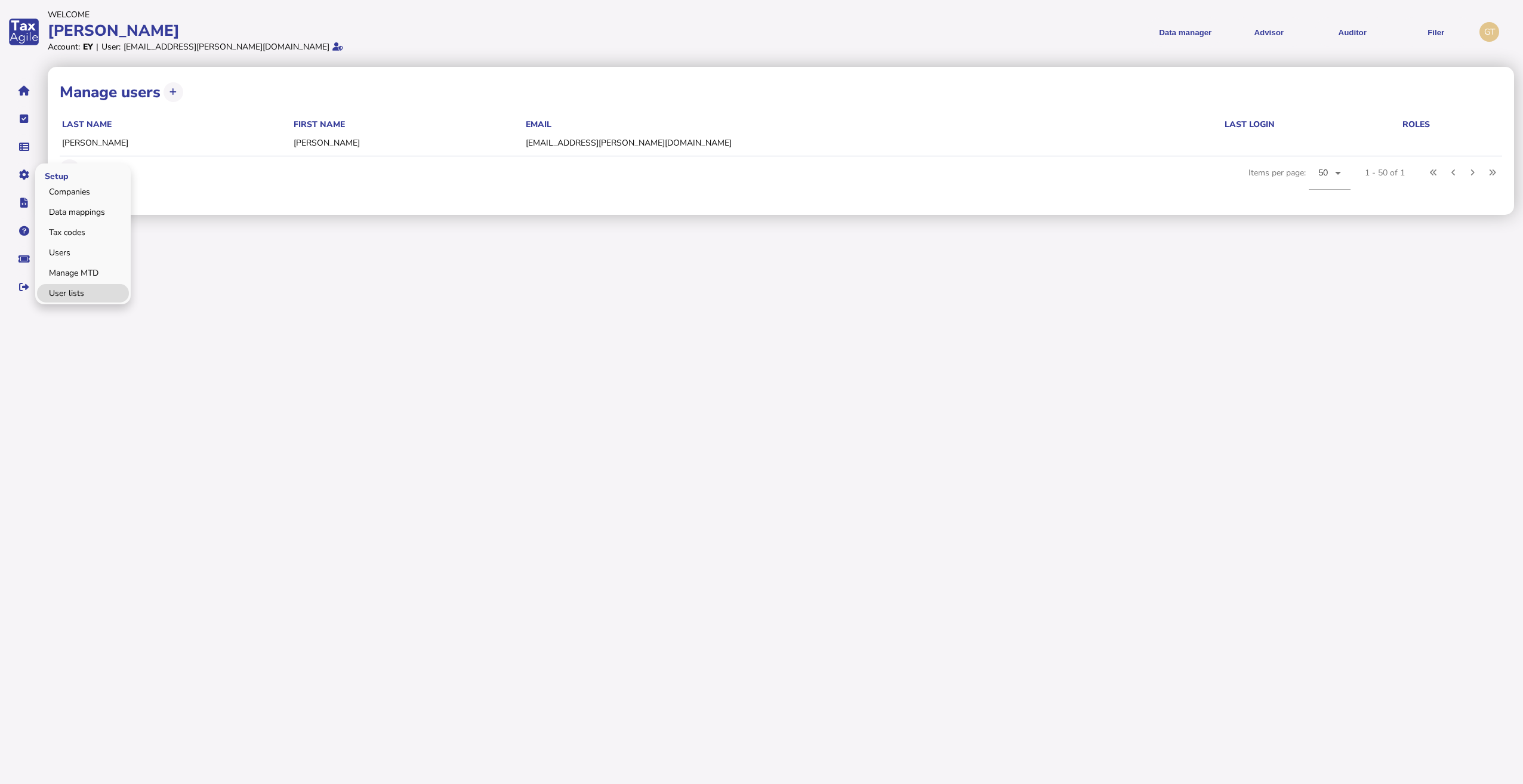
click at [72, 294] on link "User lists" at bounding box center [83, 293] width 92 height 19
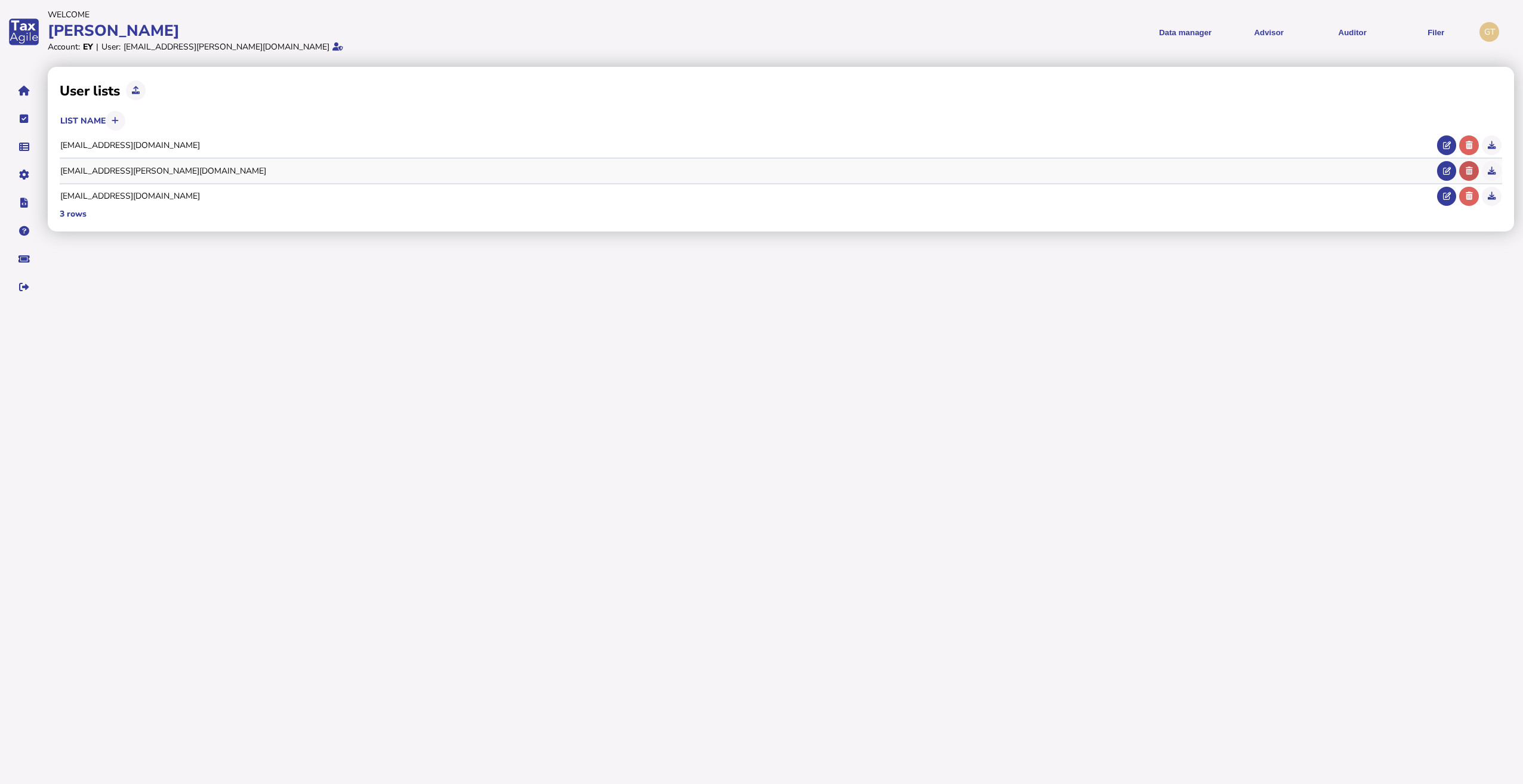
click at [1474, 169] on button at bounding box center [1469, 171] width 19 height 19
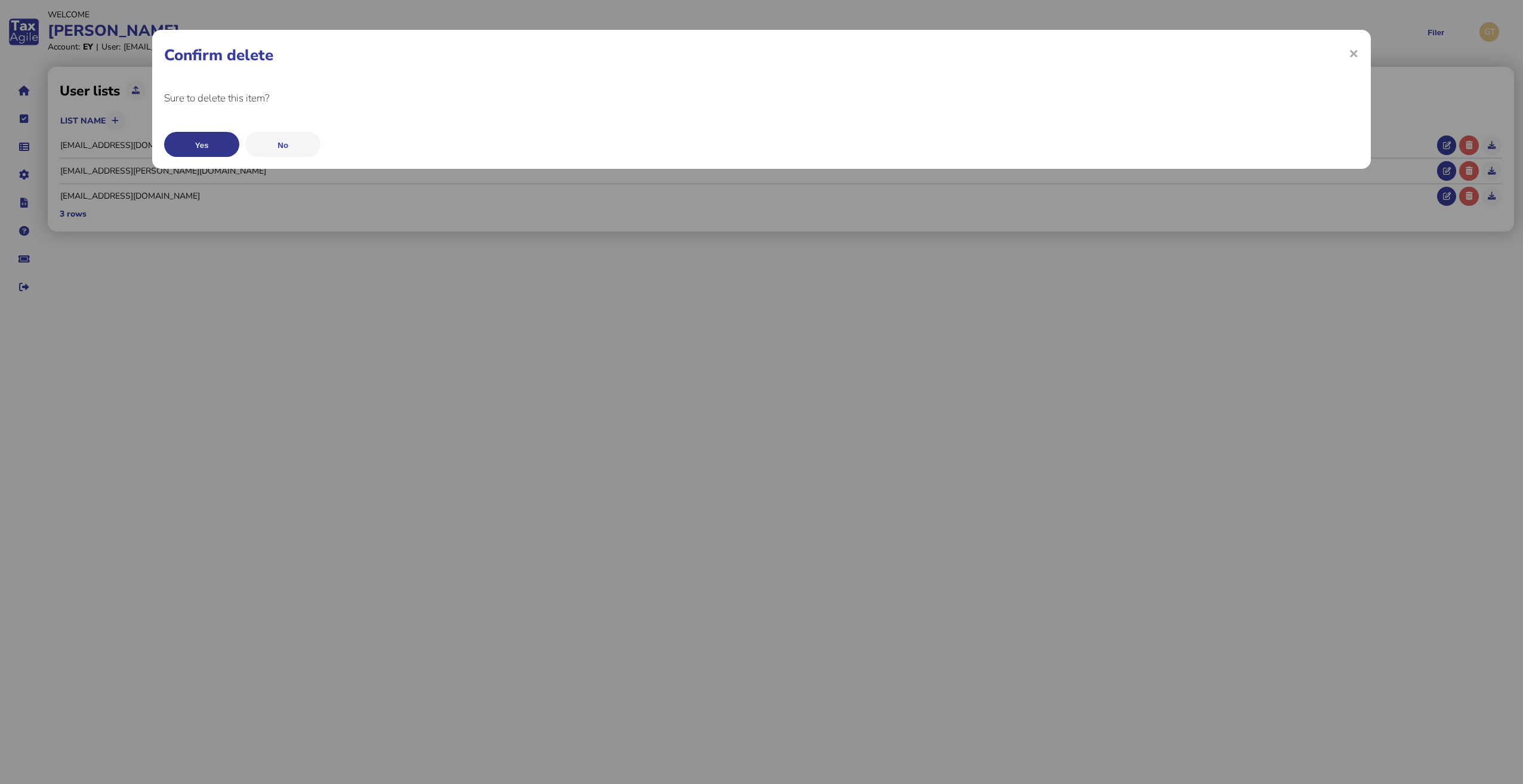
click at [202, 141] on button "Yes" at bounding box center [202, 145] width 75 height 25
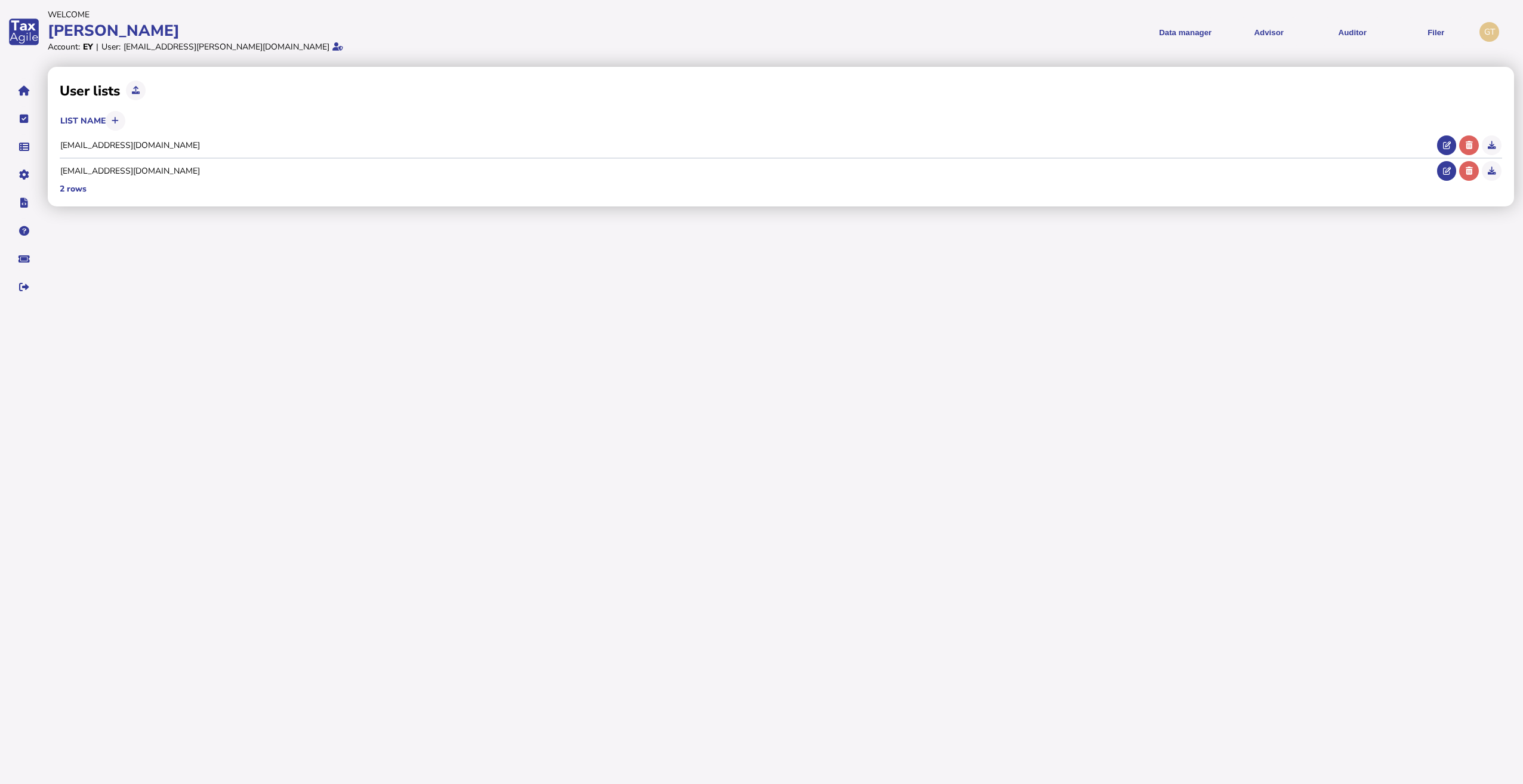
click at [388, 308] on html "Welcome [PERSON_NAME] Account: EY | User: [EMAIL_ADDRESS][PERSON_NAME][DOMAIN_N…" at bounding box center [761, 154] width 1523 height 308
drag, startPoint x: 504, startPoint y: 320, endPoint x: 493, endPoint y: 318, distance: 11.2
click at [504, 308] on html "Welcome [PERSON_NAME] Account: EY | User: [EMAIL_ADDRESS][PERSON_NAME][DOMAIN_N…" at bounding box center [761, 154] width 1523 height 308
click at [1131, 308] on html "Welcome [PERSON_NAME] Account: EY | User: [EMAIL_ADDRESS][PERSON_NAME][DOMAIN_N…" at bounding box center [761, 154] width 1523 height 308
click at [61, 260] on link "Users" at bounding box center [83, 253] width 92 height 19
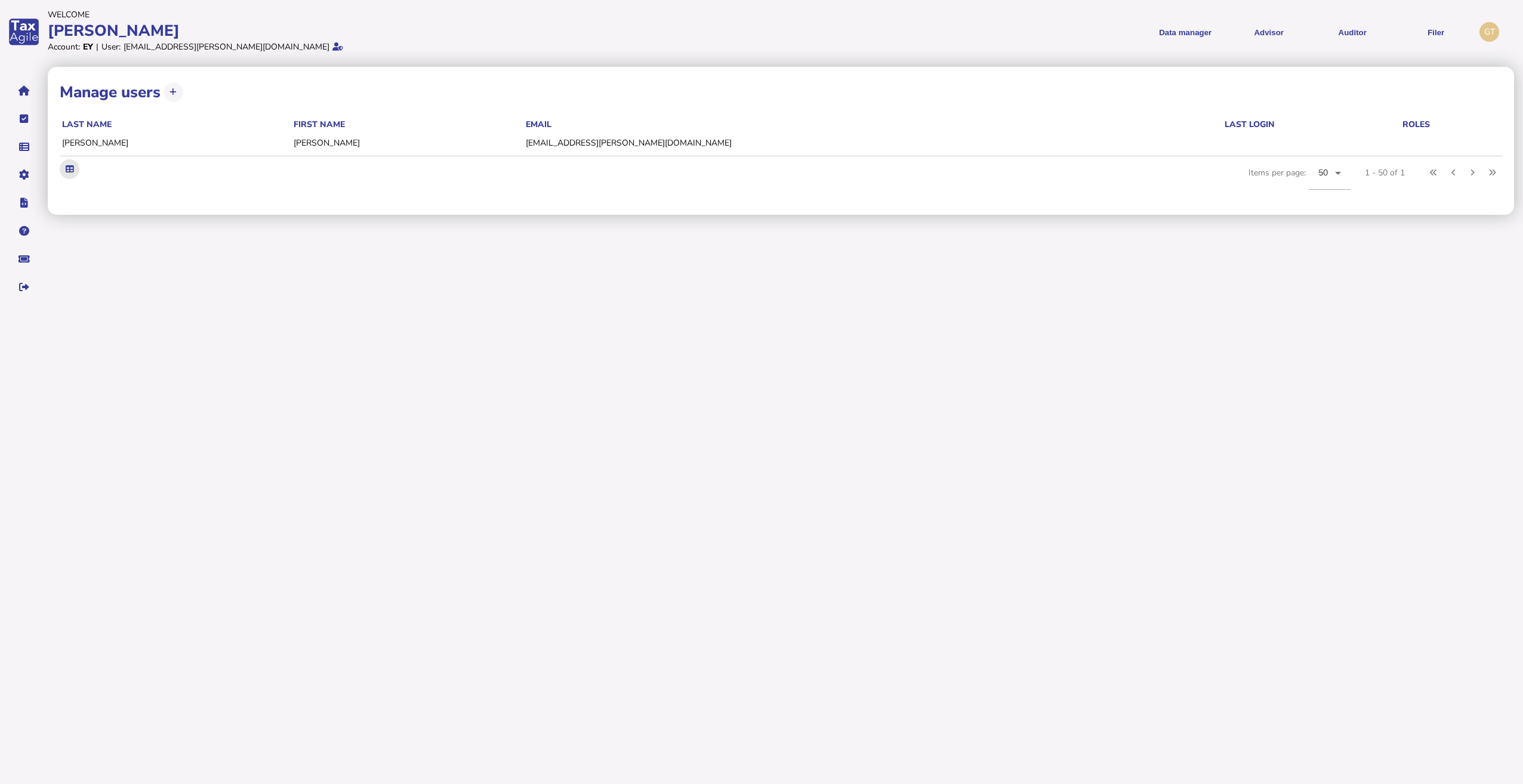
click at [70, 171] on icon at bounding box center [69, 169] width 8 height 8
click at [363, 308] on html "Welcome [PERSON_NAME] Account: EY | User: [EMAIL_ADDRESS][PERSON_NAME][DOMAIN_N…" at bounding box center [761, 154] width 1523 height 308
click at [31, 179] on button "navigate application pages" at bounding box center [24, 175] width 25 height 25
drag, startPoint x: 106, startPoint y: 181, endPoint x: 64, endPoint y: 296, distance: 122.4
click at [64, 296] on link "User lists" at bounding box center [83, 293] width 92 height 19
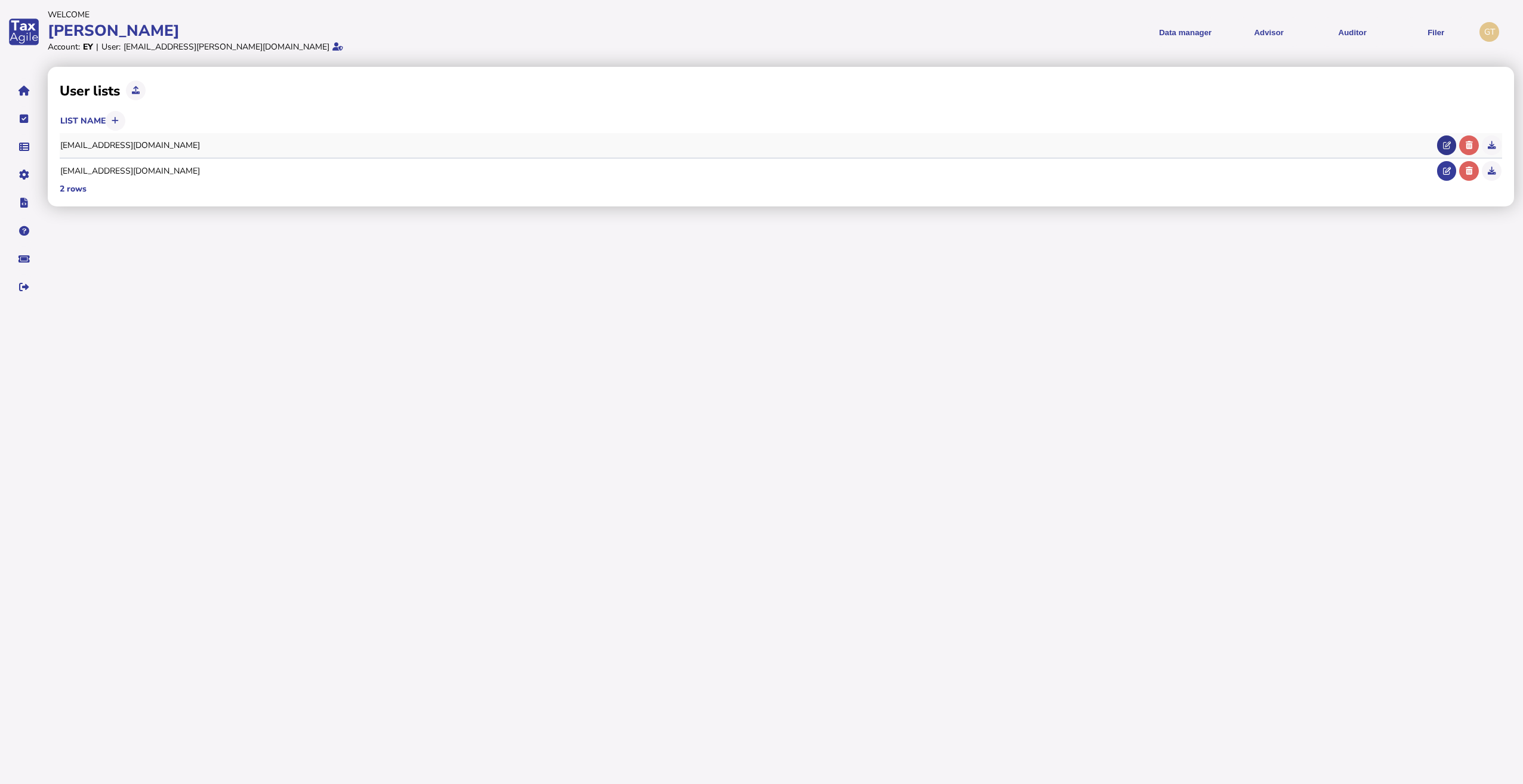
click at [1444, 145] on icon at bounding box center [1446, 145] width 8 height 8
type input "**********"
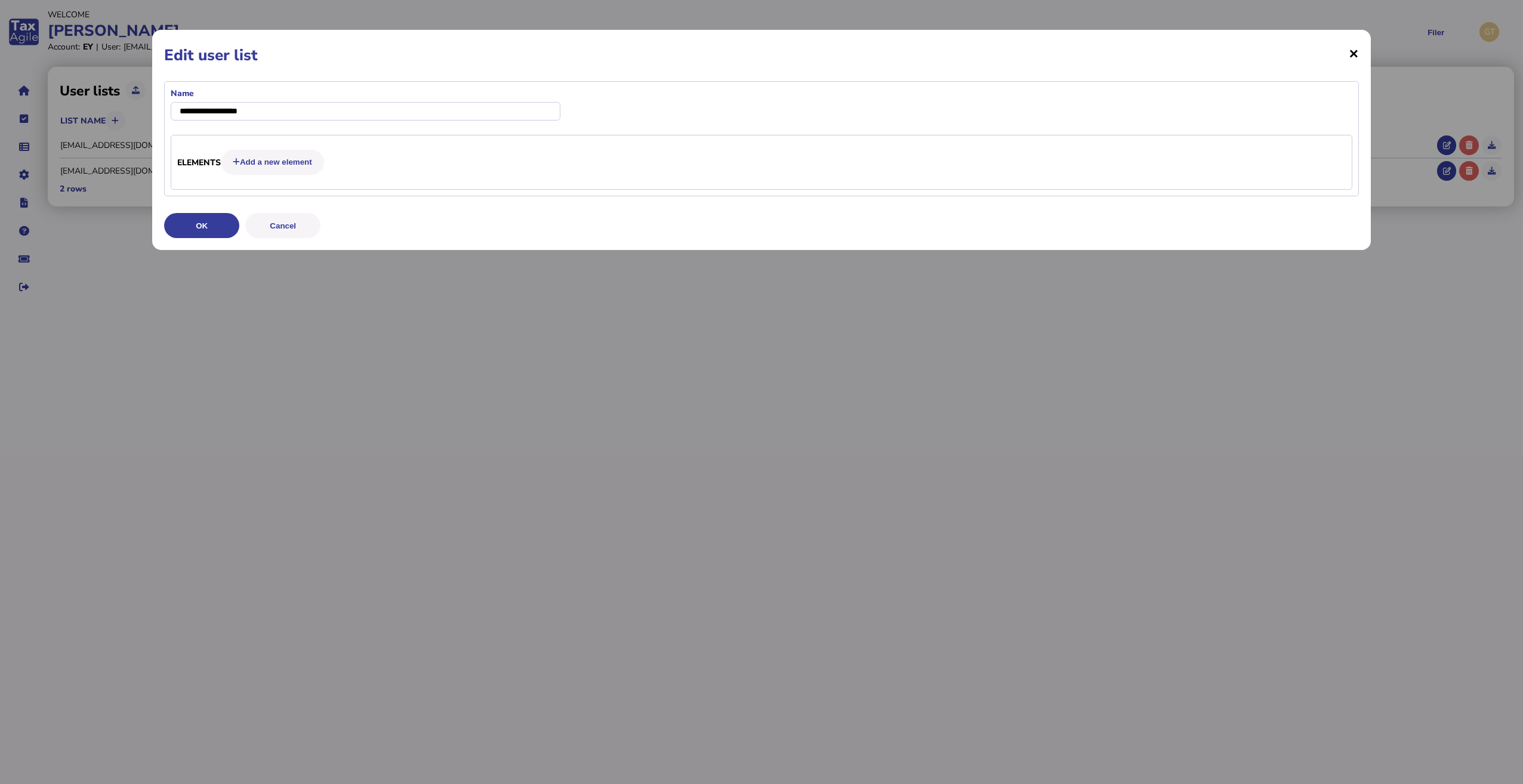
click at [1357, 54] on span "×" at bounding box center [1353, 53] width 10 height 23
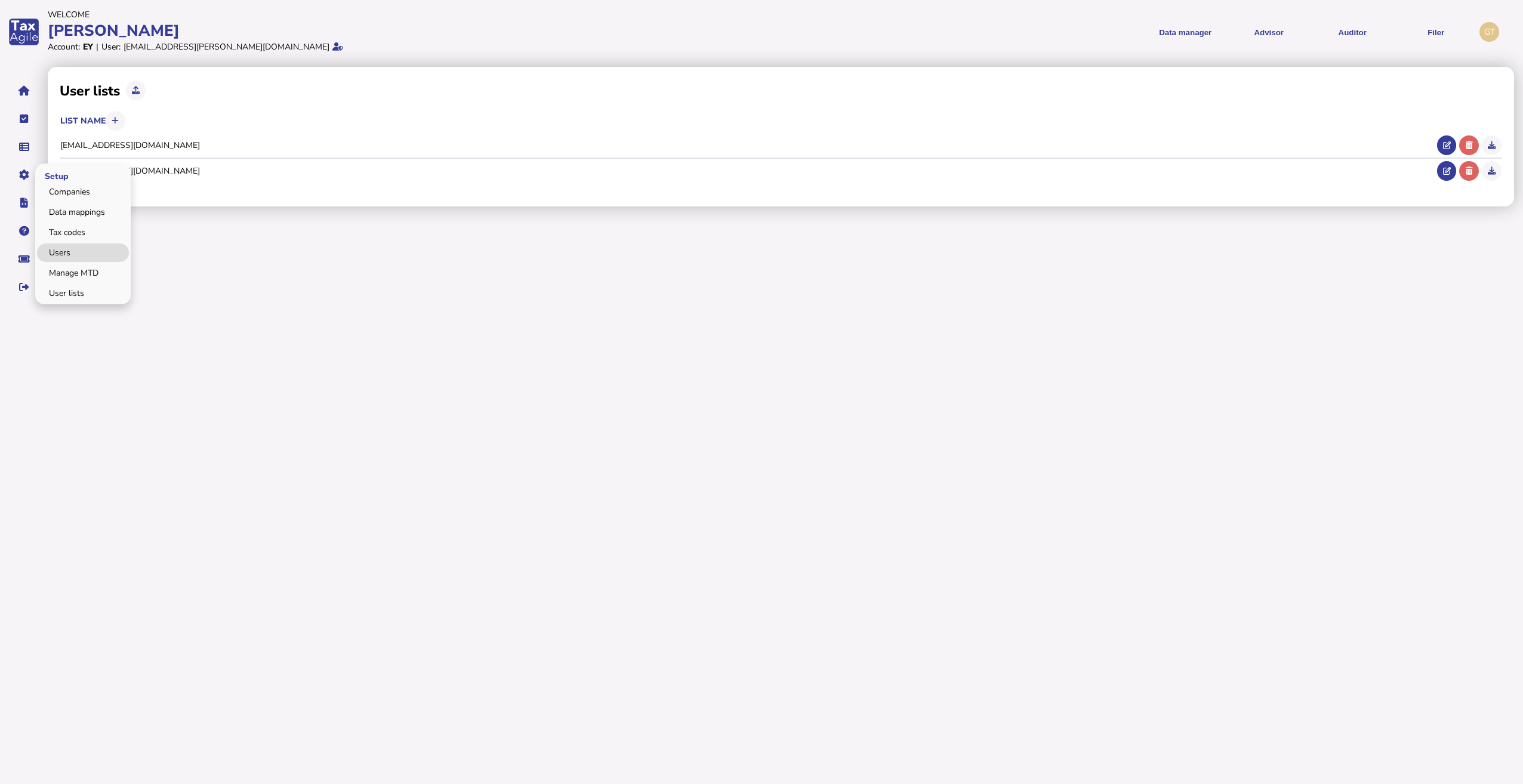
click at [72, 254] on link "Users" at bounding box center [83, 253] width 92 height 19
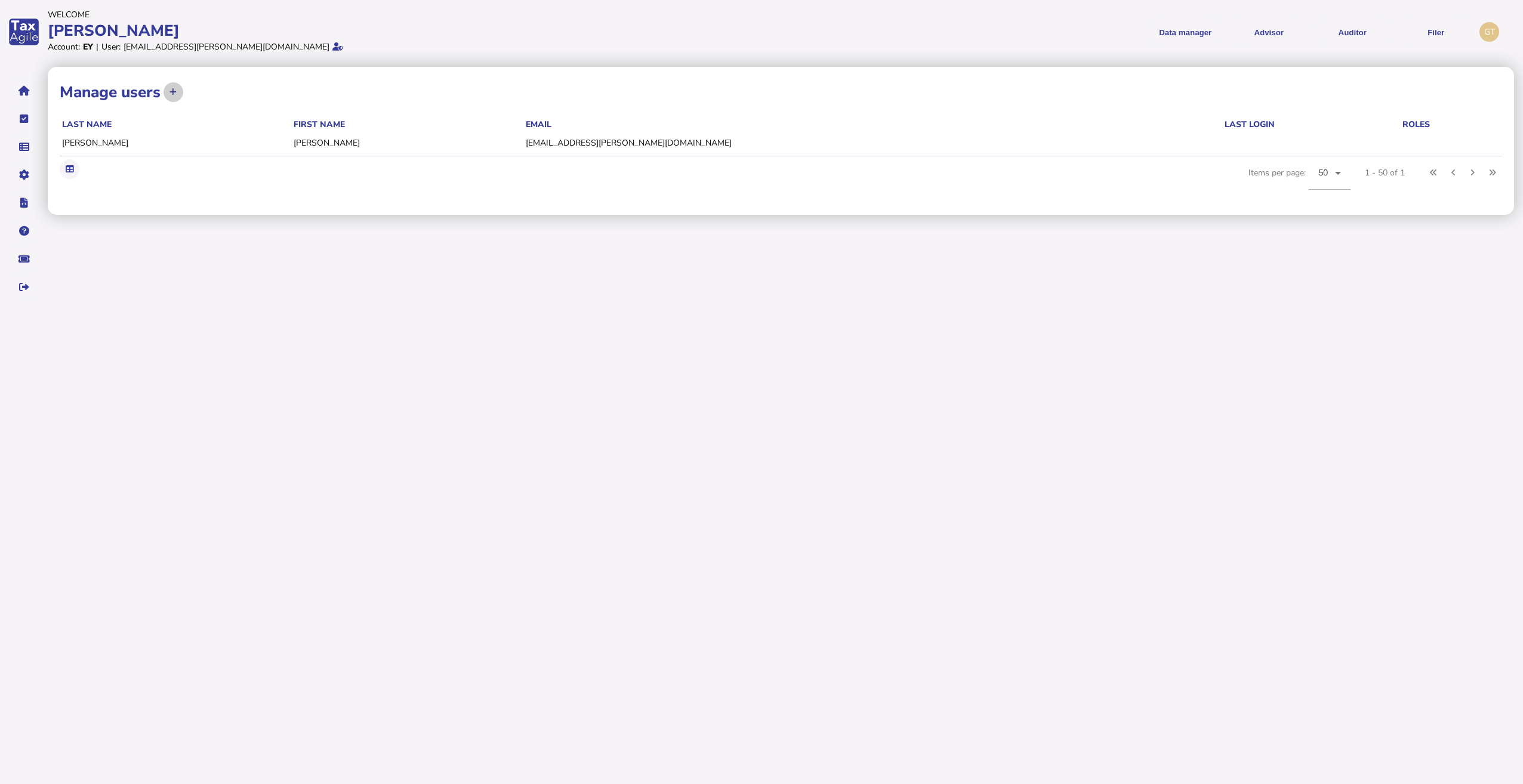
click at [181, 95] on button at bounding box center [173, 92] width 19 height 19
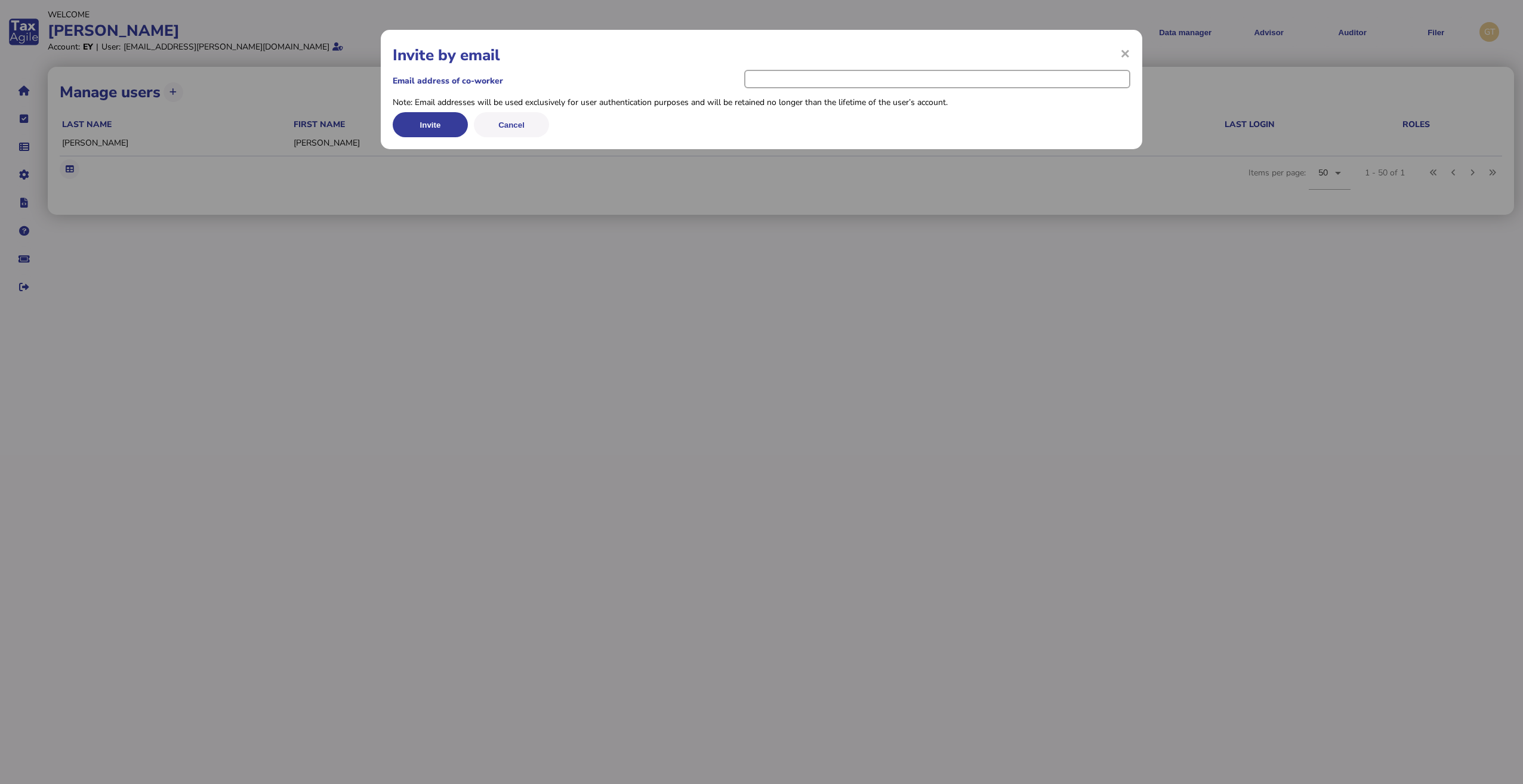
drag, startPoint x: 834, startPoint y: 78, endPoint x: 811, endPoint y: 73, distance: 23.5
click at [825, 77] on input "email" at bounding box center [937, 79] width 386 height 19
paste input "**********"
type input "**********"
click at [446, 125] on button "Invite" at bounding box center [430, 125] width 75 height 25
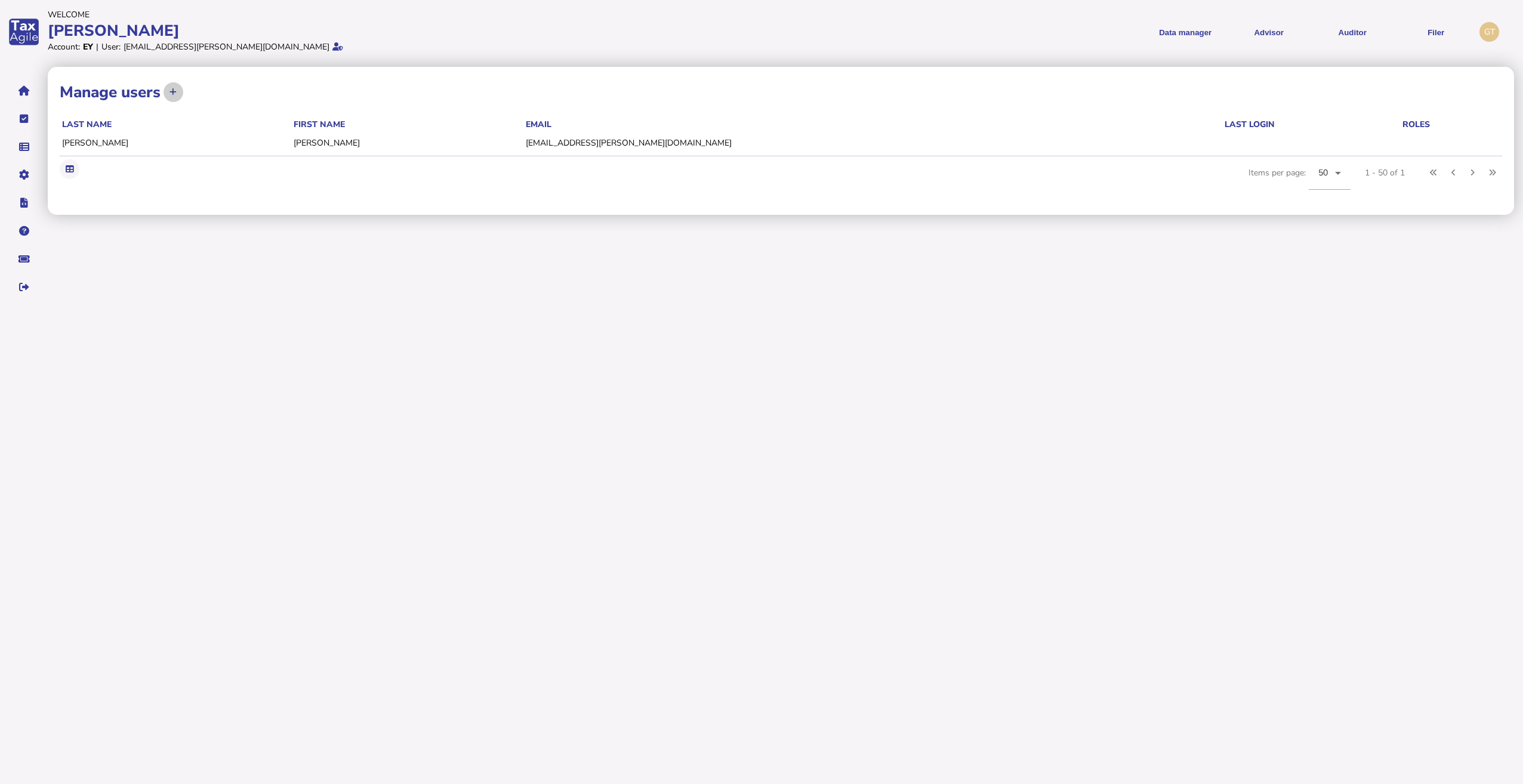
click at [172, 92] on icon at bounding box center [173, 92] width 7 height 8
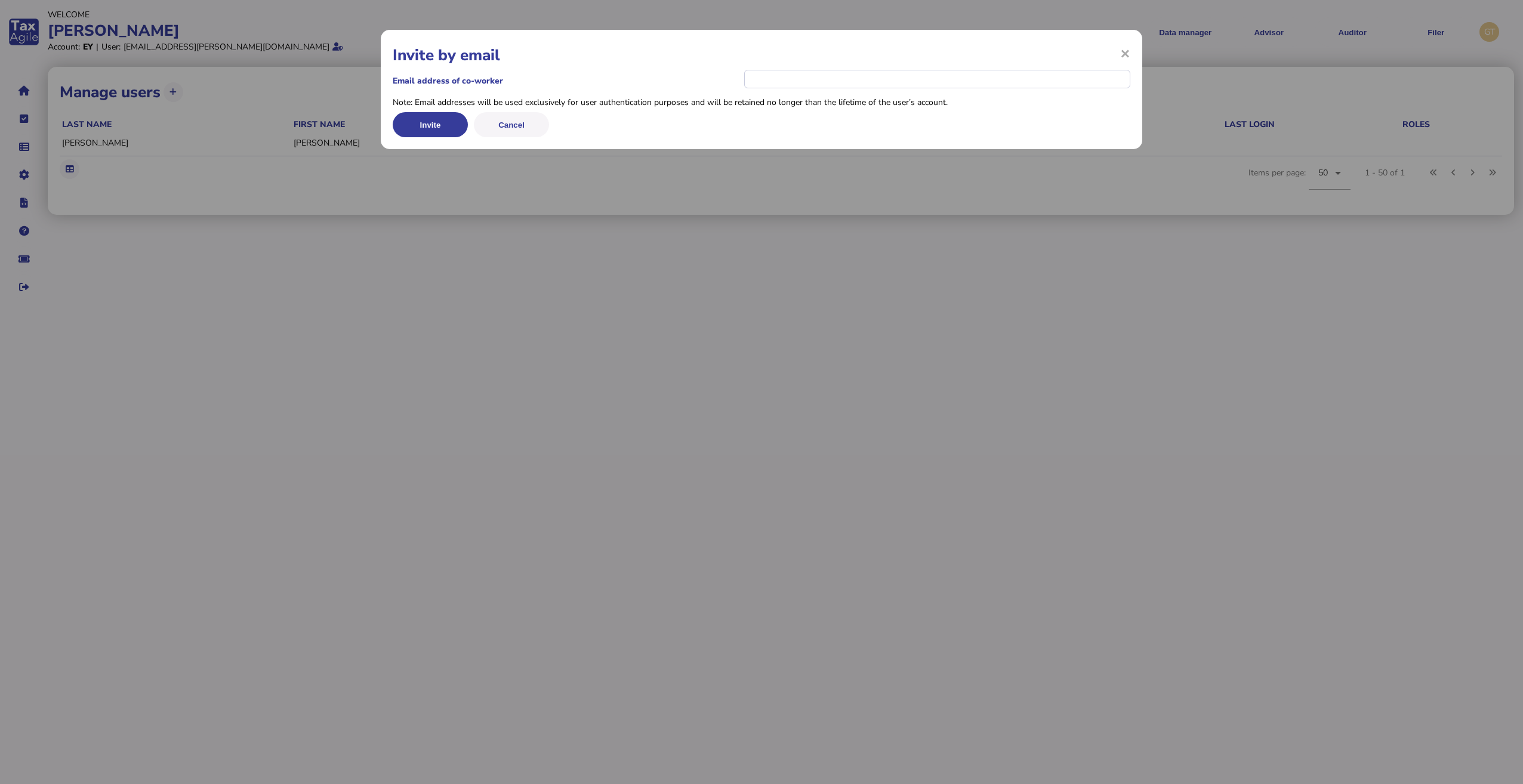
click at [421, 121] on button "Invite" at bounding box center [430, 125] width 75 height 25
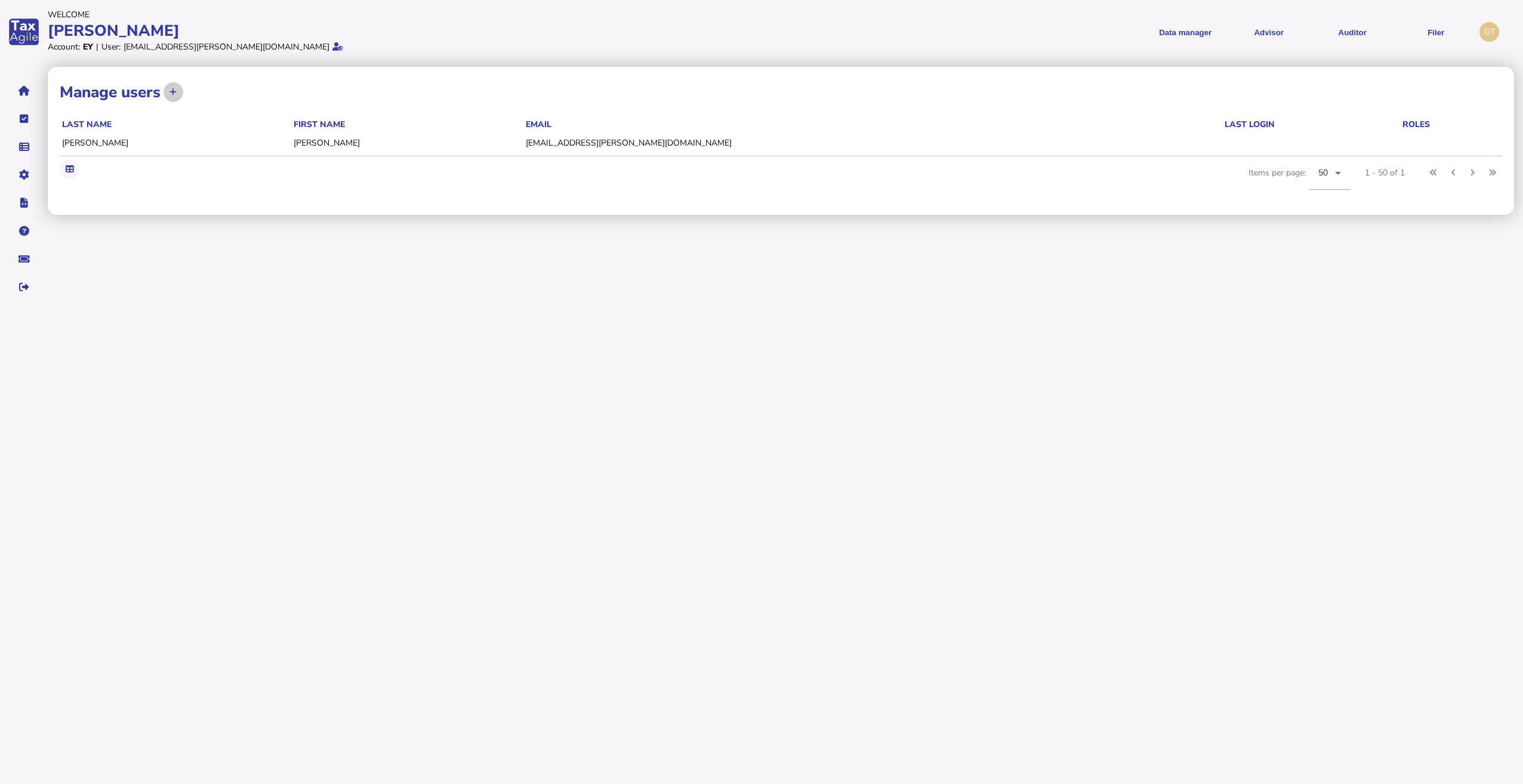
click at [180, 90] on button at bounding box center [173, 92] width 19 height 19
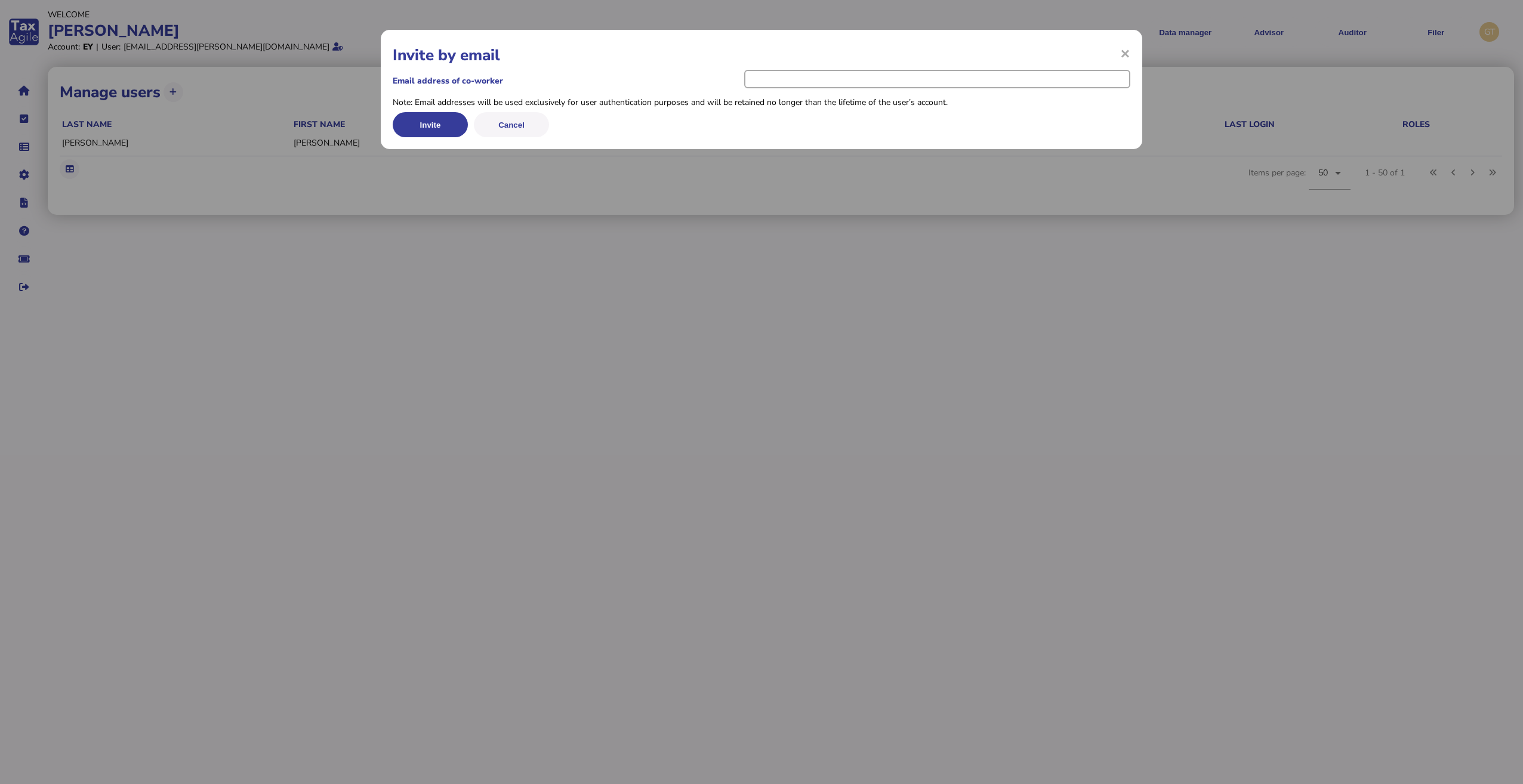
click at [817, 84] on input "email" at bounding box center [937, 79] width 386 height 19
click at [786, 82] on input "email" at bounding box center [937, 79] width 386 height 19
paste input "**********"
click at [429, 129] on button "Invite" at bounding box center [430, 125] width 75 height 25
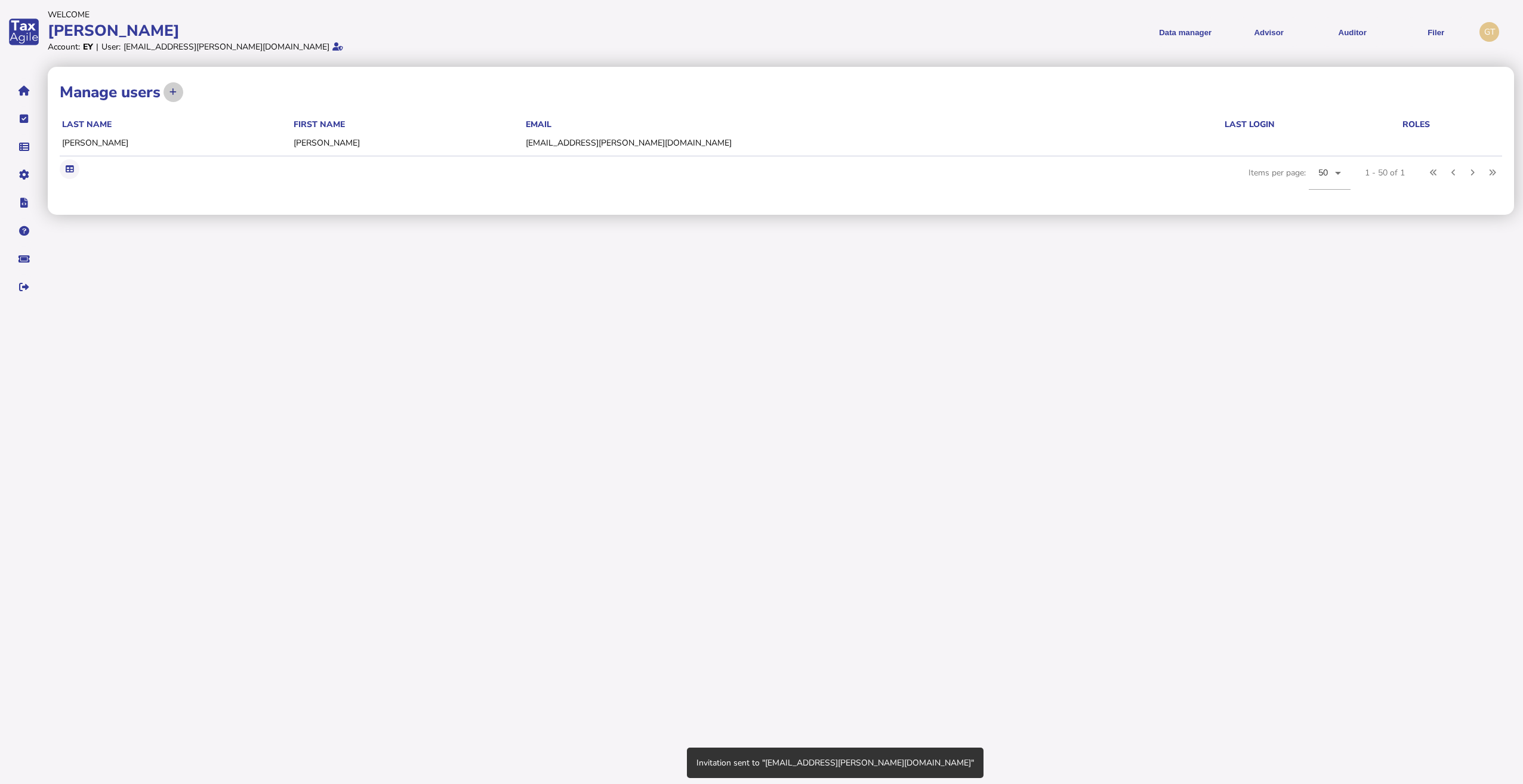
click at [177, 94] on icon at bounding box center [173, 92] width 7 height 8
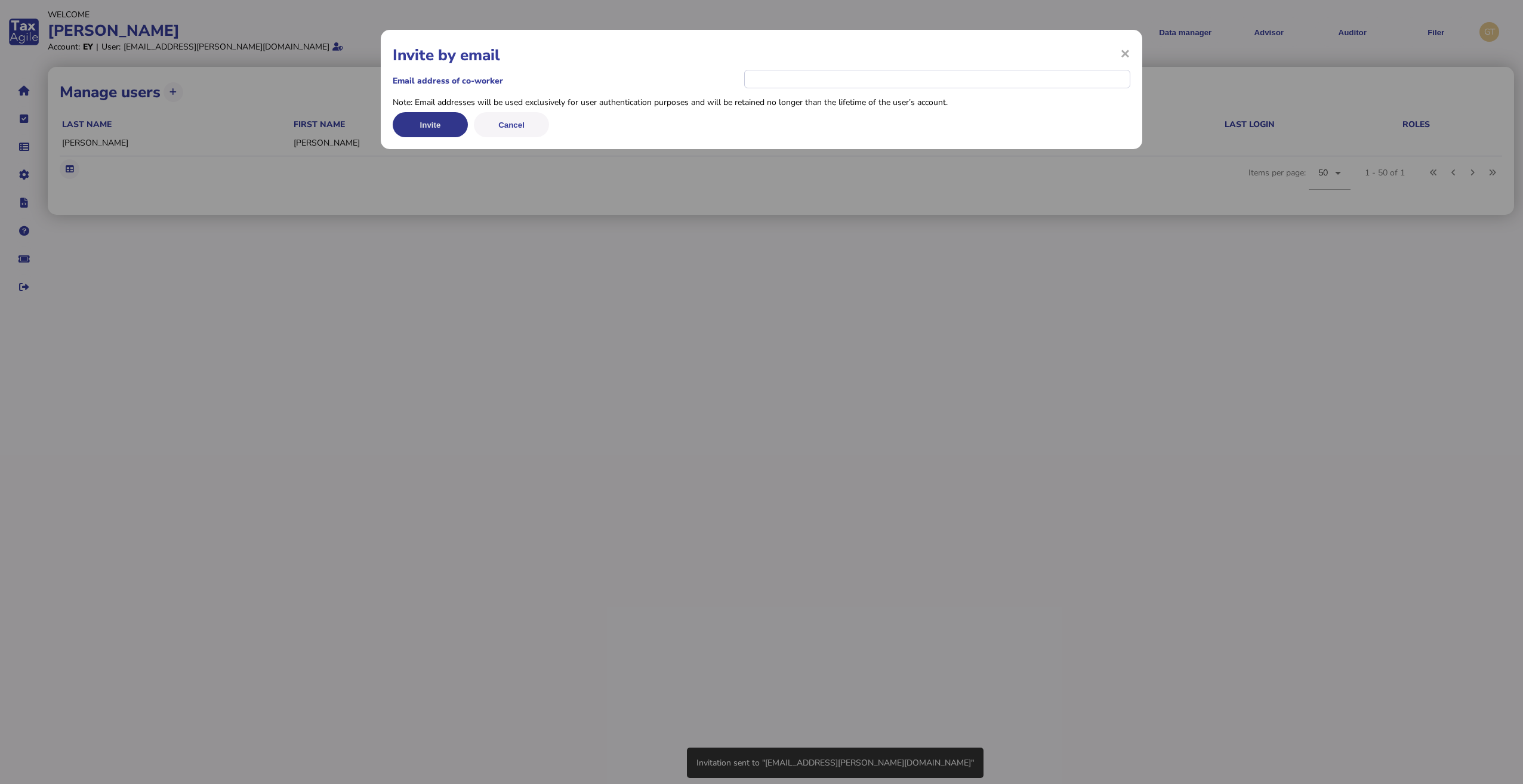
click at [417, 125] on button "Invite" at bounding box center [430, 125] width 75 height 25
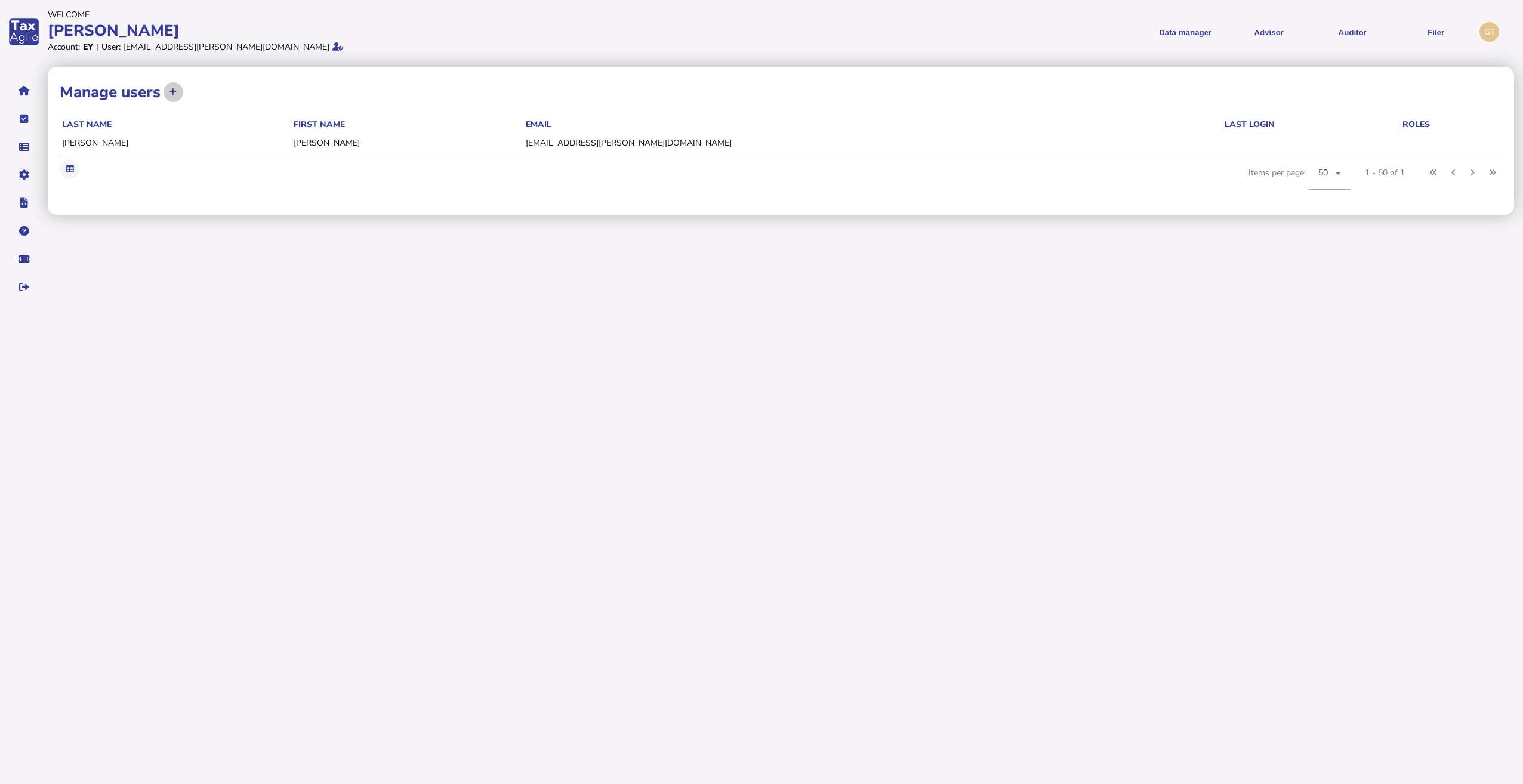
click at [172, 90] on icon at bounding box center [173, 92] width 7 height 8
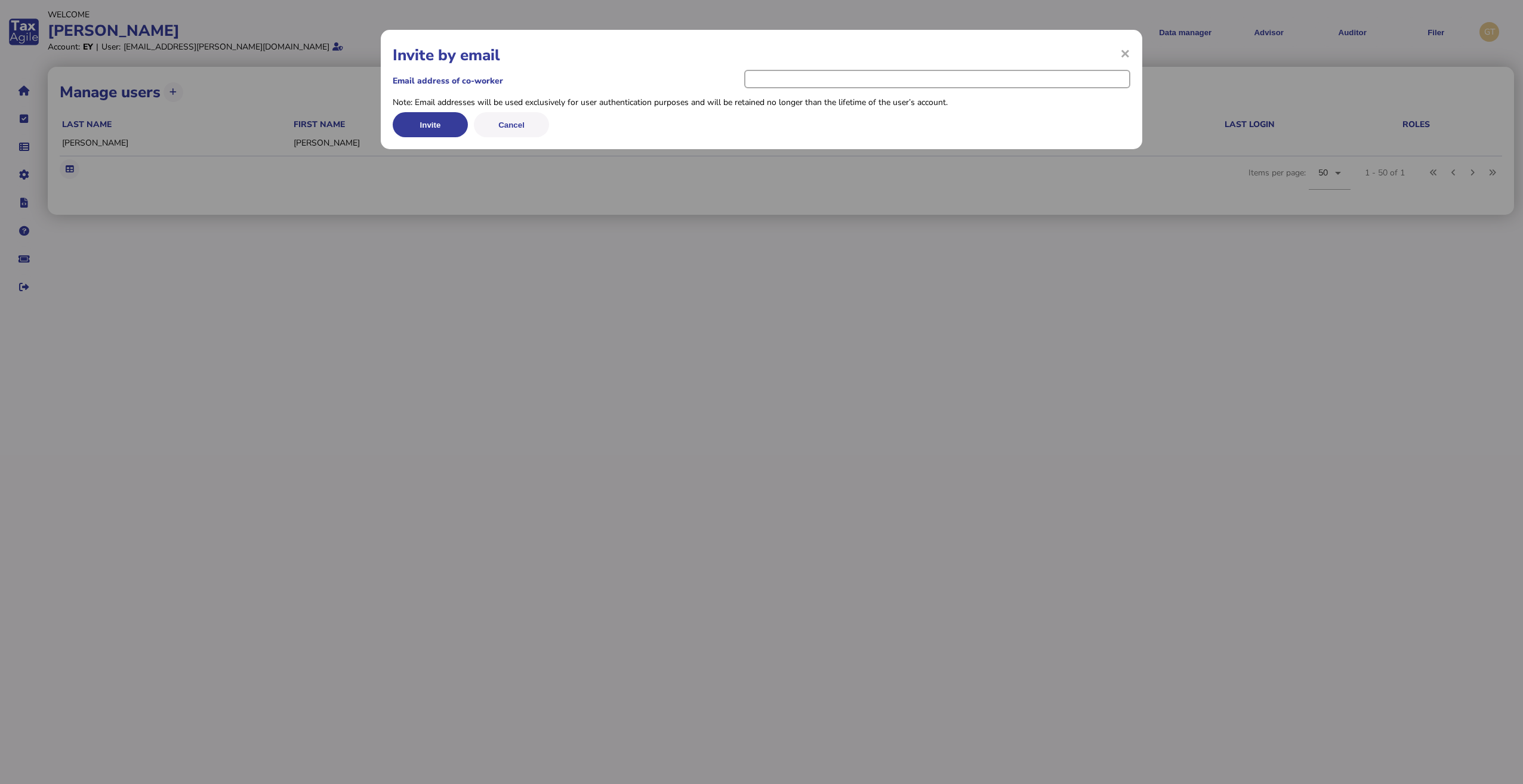
click at [803, 81] on input "email" at bounding box center [937, 79] width 386 height 19
click at [824, 83] on input "email" at bounding box center [937, 79] width 386 height 19
paste input "**********"
type input "**********"
click at [433, 125] on button "Invite" at bounding box center [430, 125] width 75 height 25
